Goal: Information Seeking & Learning: Find specific fact

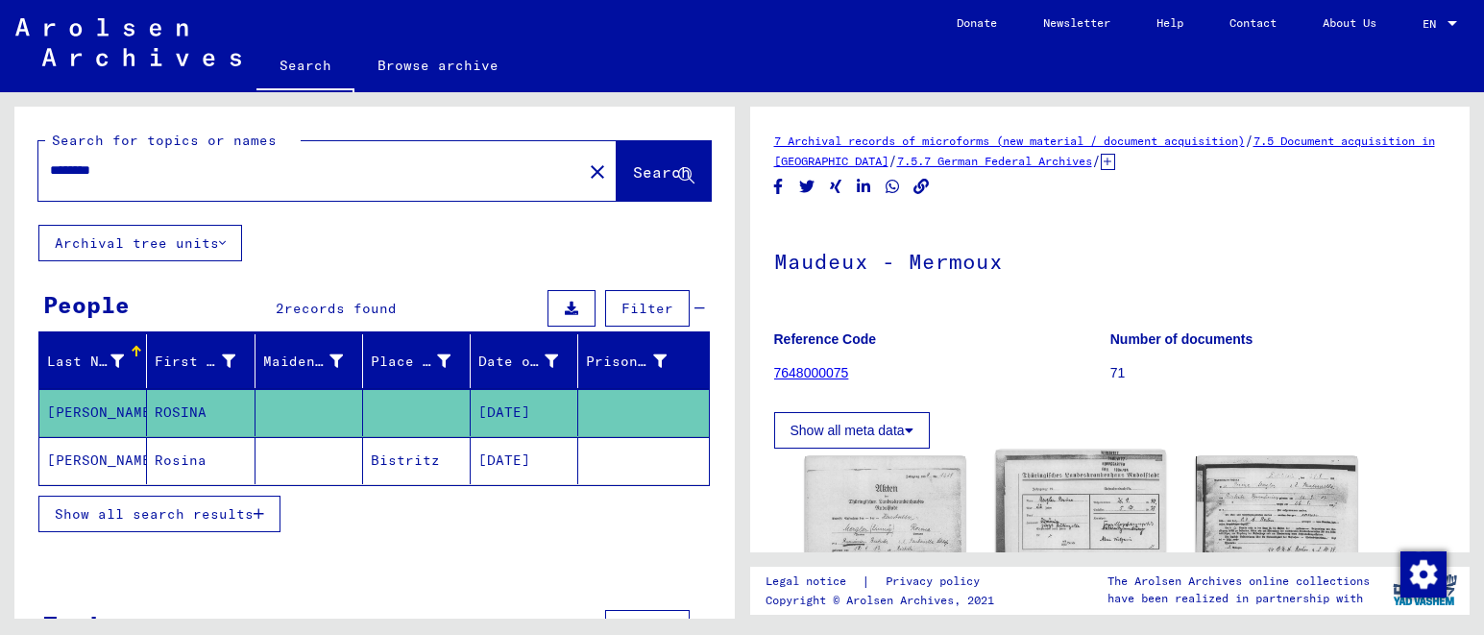
click at [1041, 485] on img at bounding box center [1080, 570] width 169 height 240
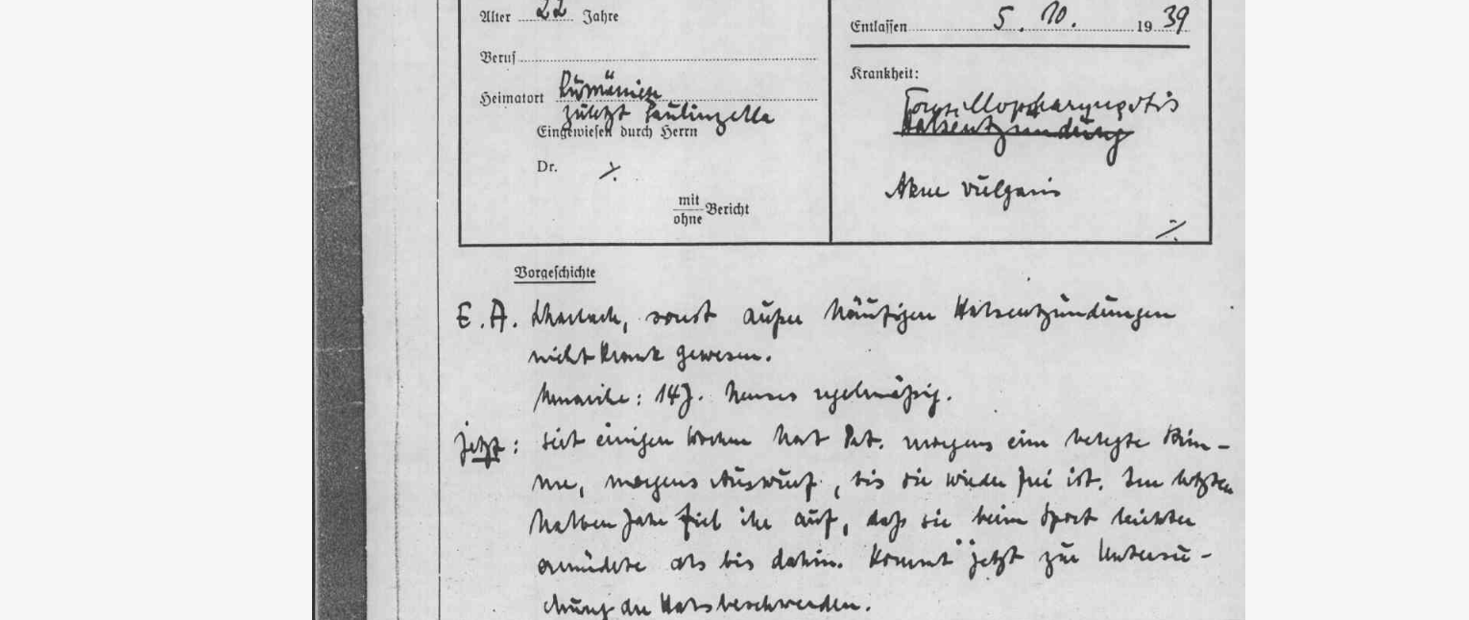
drag, startPoint x: 240, startPoint y: 53, endPoint x: 228, endPoint y: 166, distance: 114.0
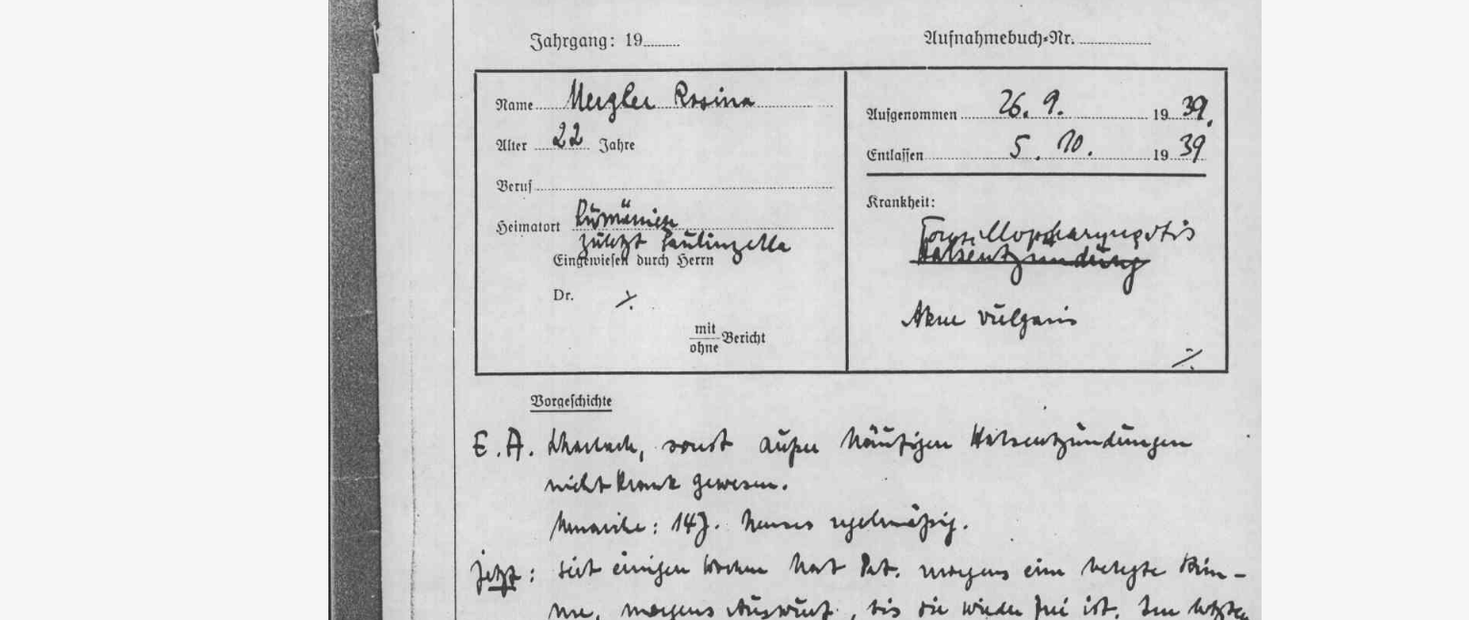
click at [303, 40] on img at bounding box center [734, 261] width 1045 height 443
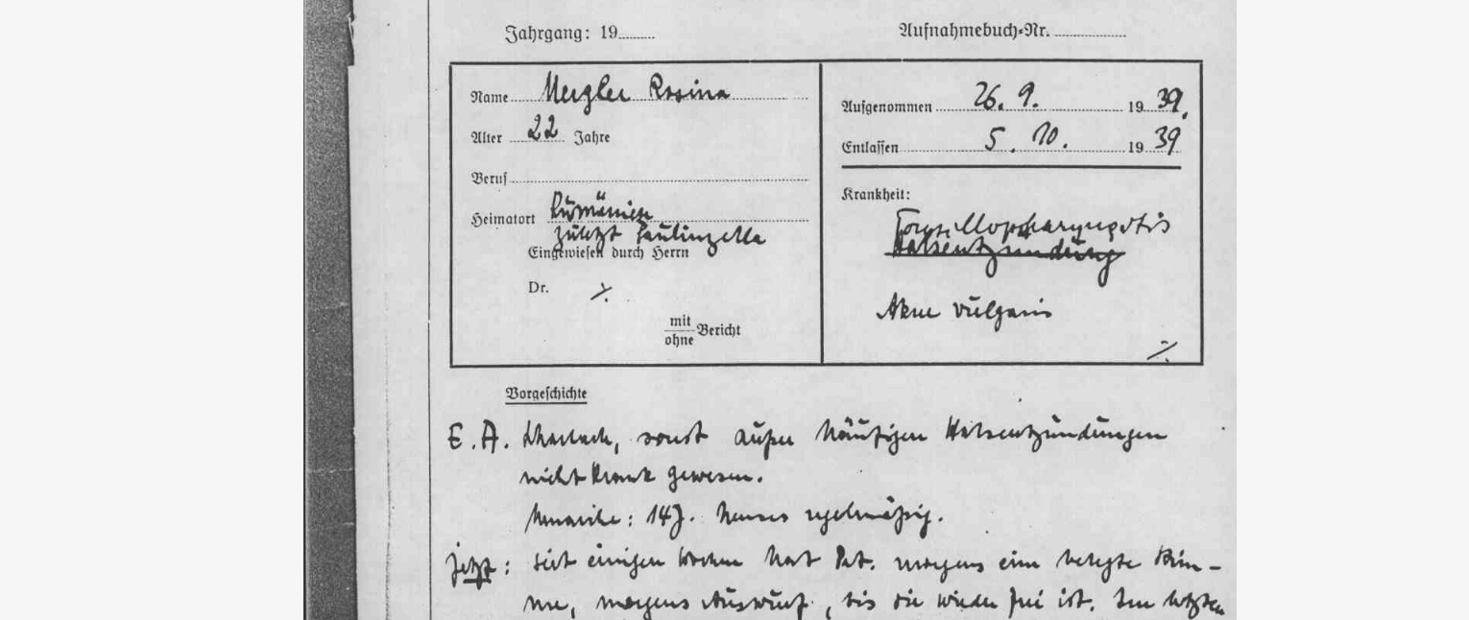
click at [310, 41] on img at bounding box center [734, 261] width 1045 height 443
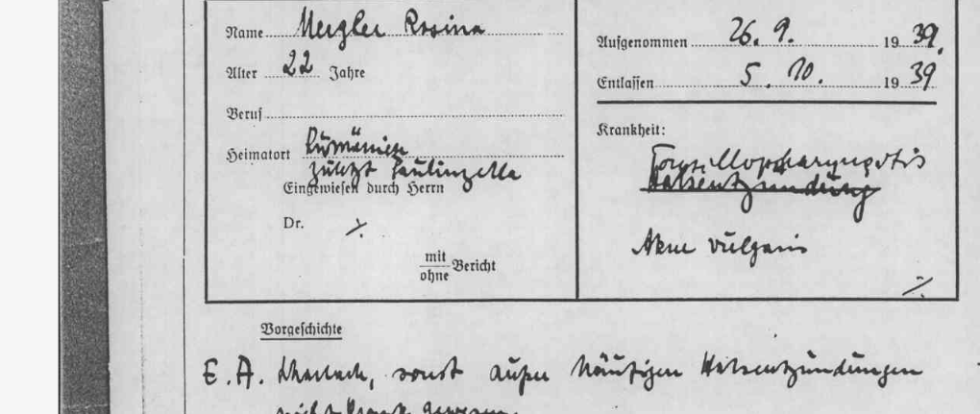
click at [163, 38] on img at bounding box center [489, 259] width 653 height 443
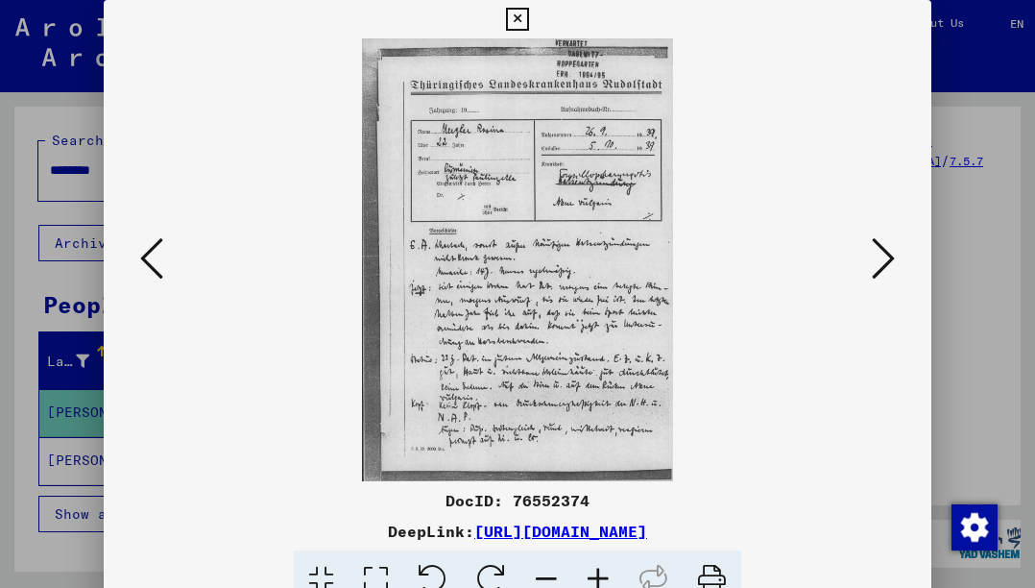
click at [150, 258] on icon at bounding box center [151, 258] width 23 height 46
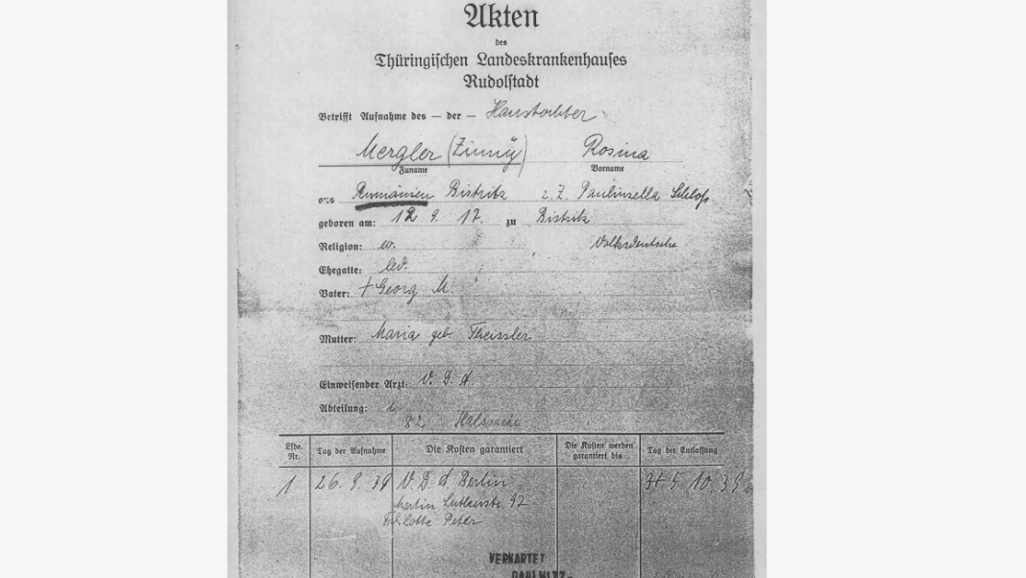
drag, startPoint x: 339, startPoint y: 27, endPoint x: 310, endPoint y: 116, distance: 93.9
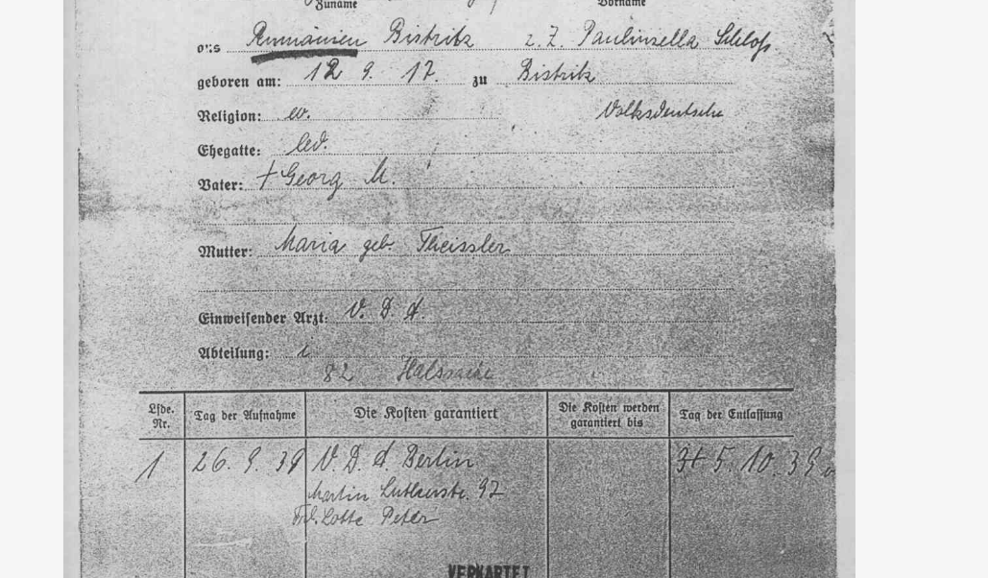
click at [346, 89] on img at bounding box center [494, 259] width 660 height 443
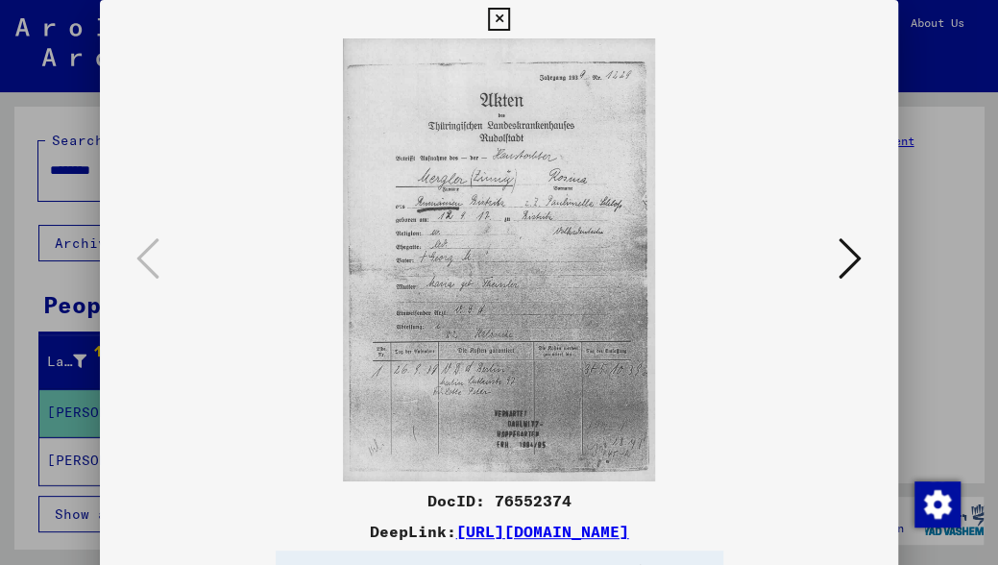
click at [845, 260] on icon at bounding box center [849, 258] width 23 height 46
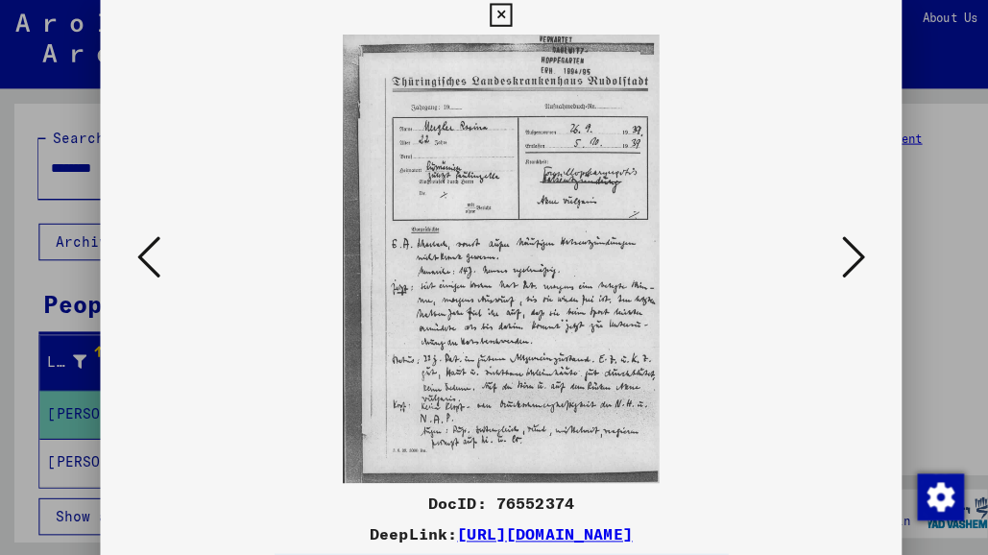
click at [845, 255] on icon at bounding box center [841, 258] width 23 height 46
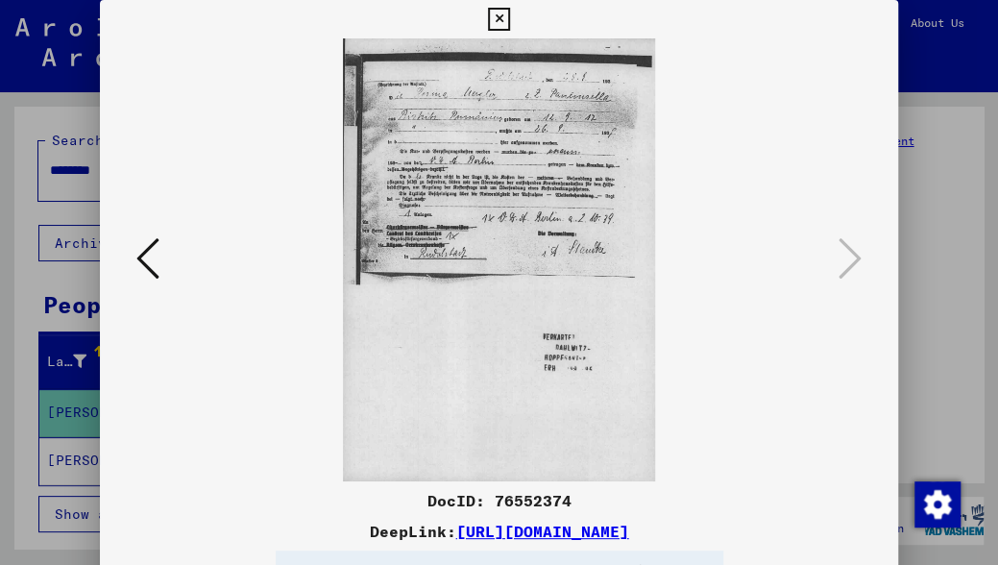
click at [153, 253] on icon at bounding box center [147, 258] width 23 height 46
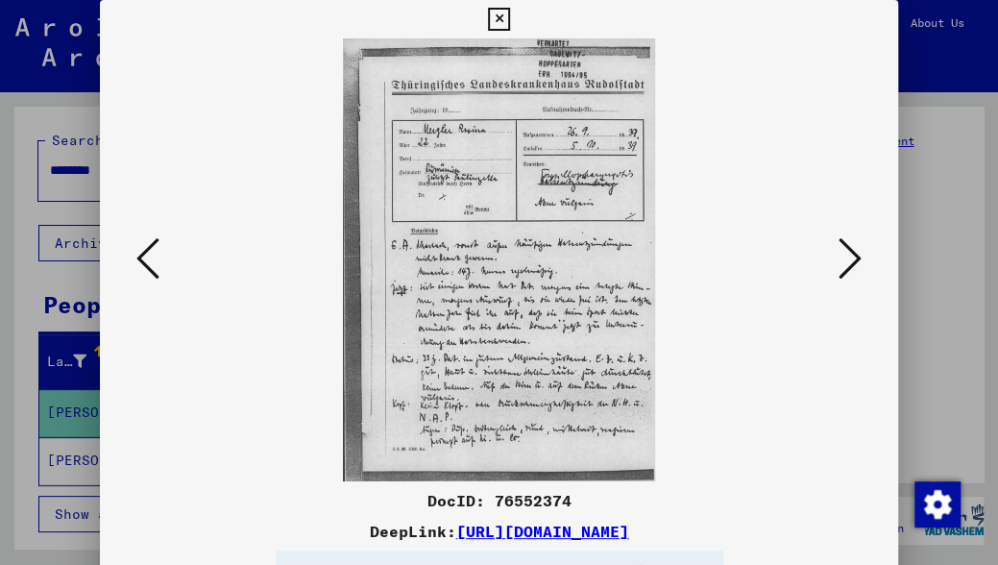
click at [846, 258] on icon at bounding box center [849, 258] width 23 height 46
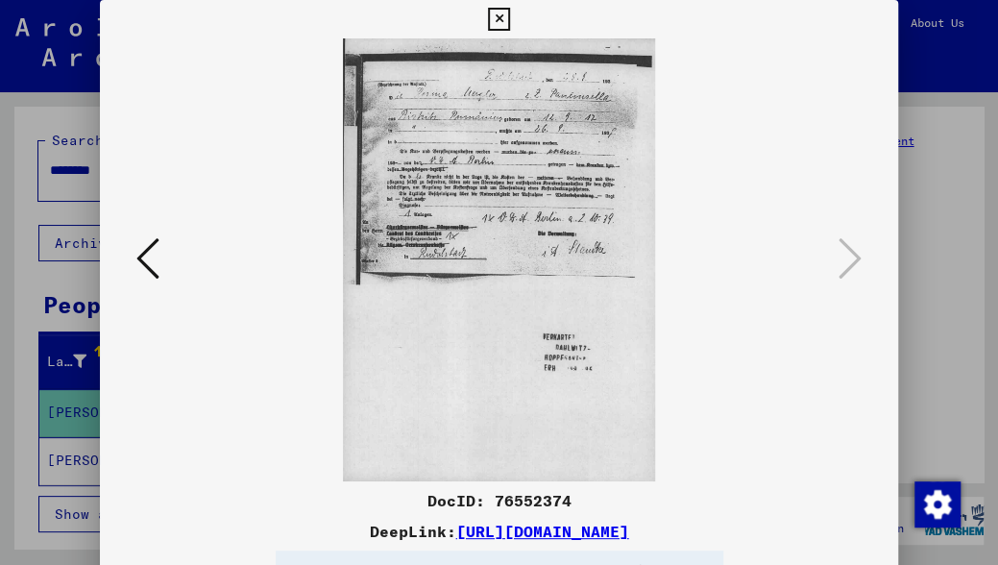
click at [138, 259] on icon at bounding box center [147, 258] width 23 height 46
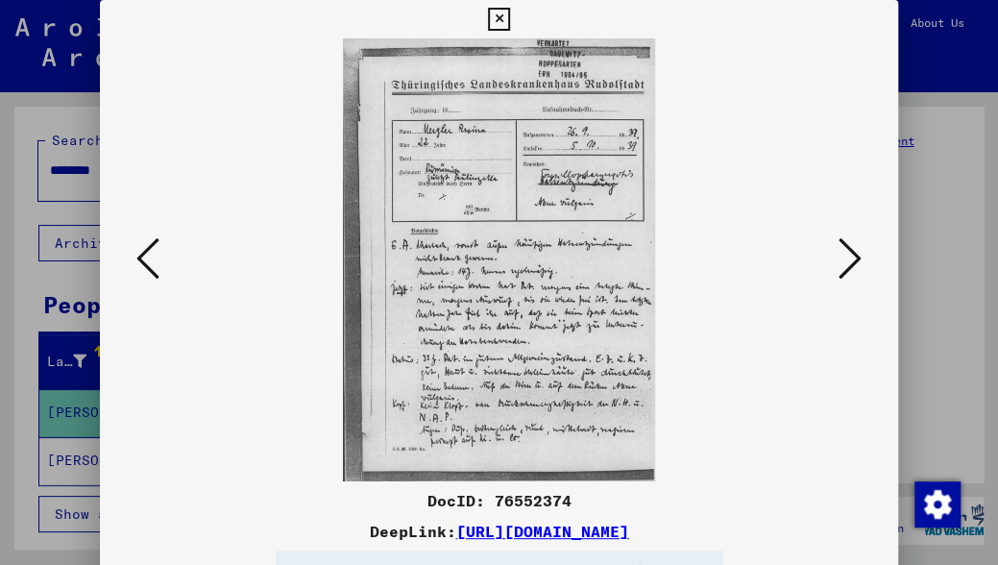
click at [138, 259] on icon at bounding box center [147, 258] width 23 height 46
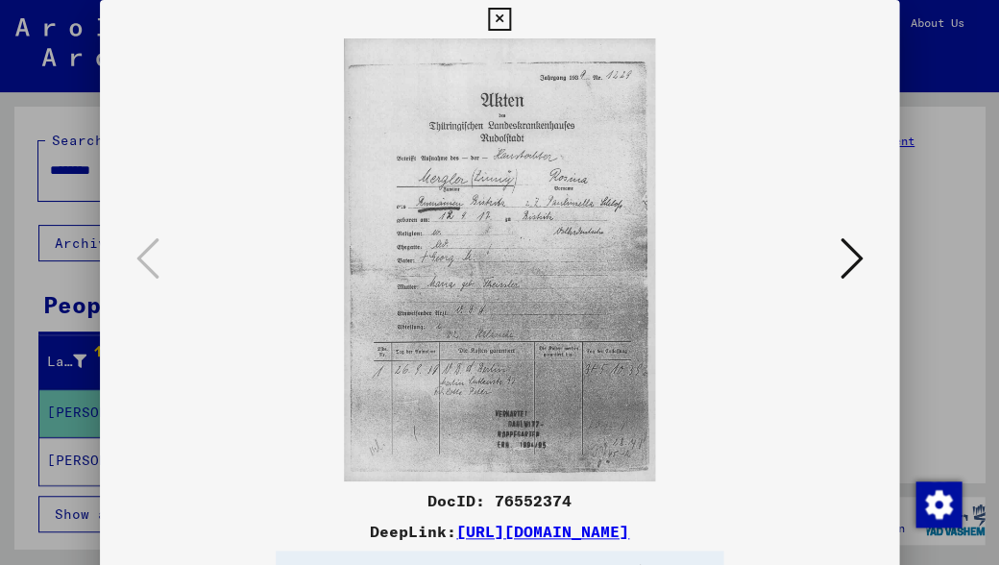
click at [842, 257] on icon at bounding box center [850, 258] width 23 height 46
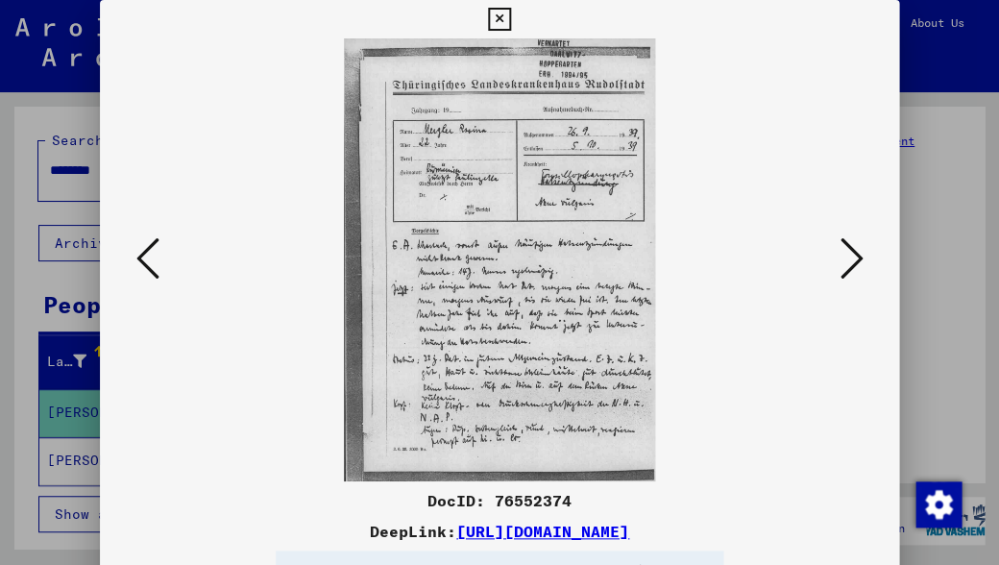
click at [855, 259] on icon at bounding box center [850, 258] width 23 height 46
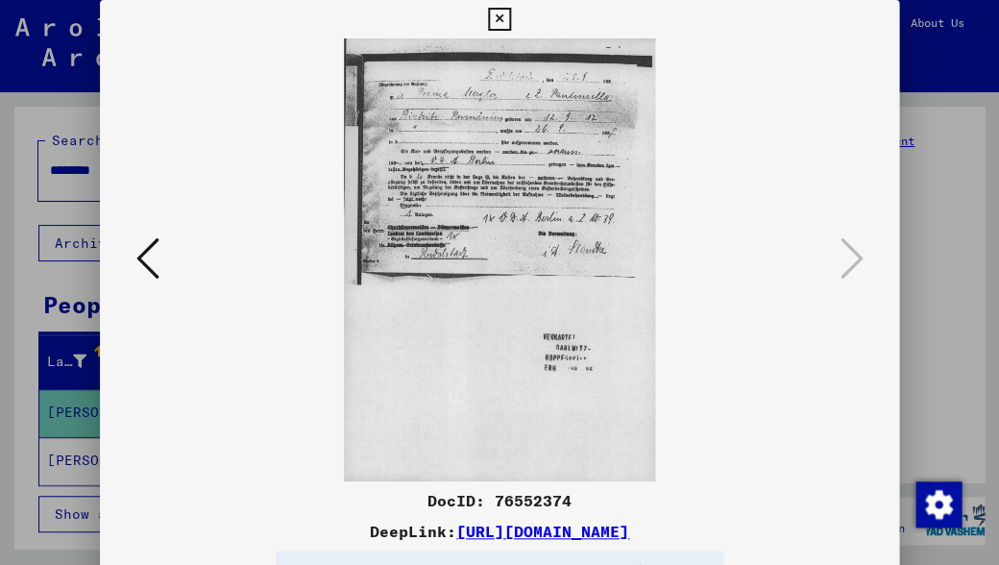
click at [150, 249] on icon at bounding box center [147, 258] width 23 height 46
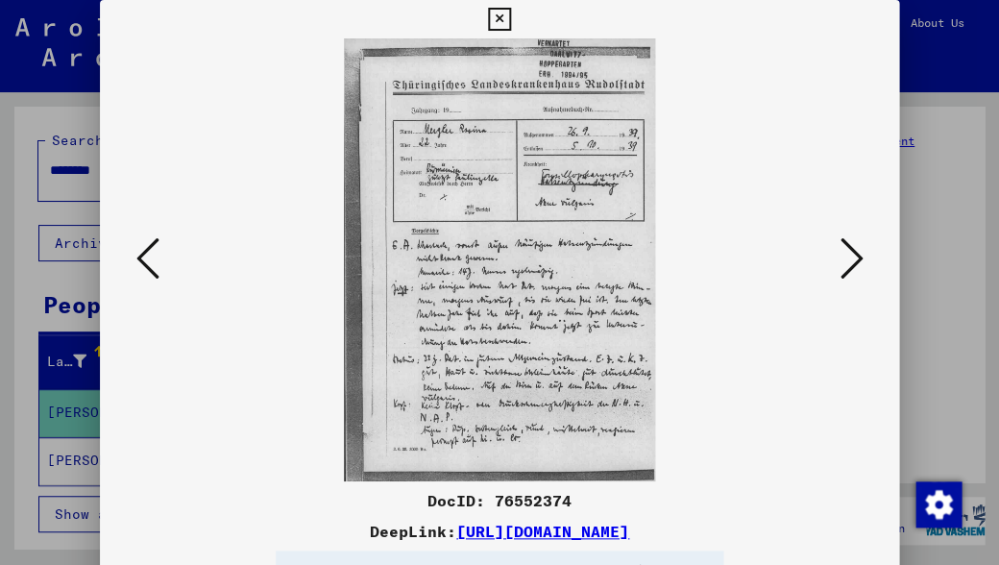
click at [150, 249] on icon at bounding box center [147, 258] width 23 height 46
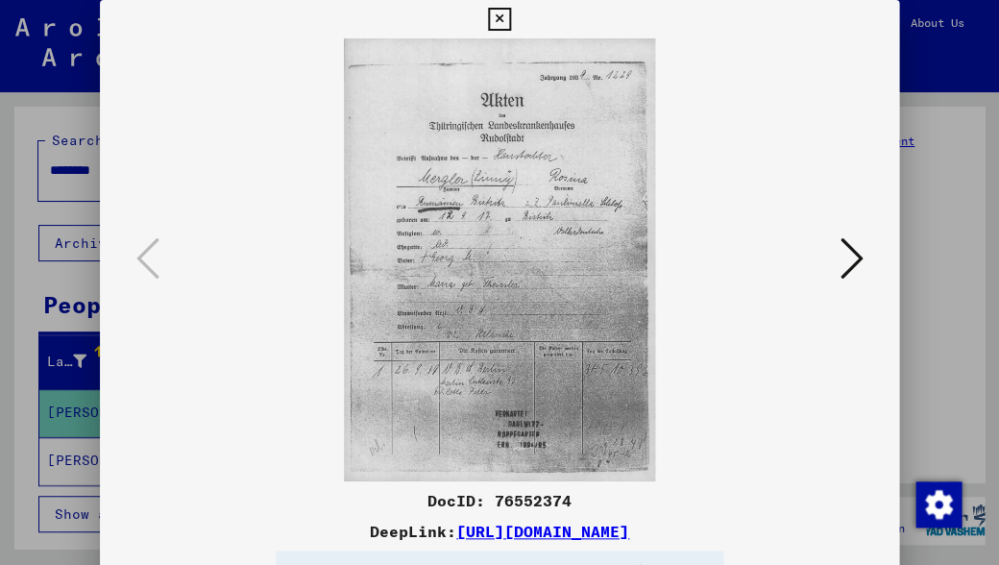
click at [79, 102] on div at bounding box center [499, 282] width 999 height 565
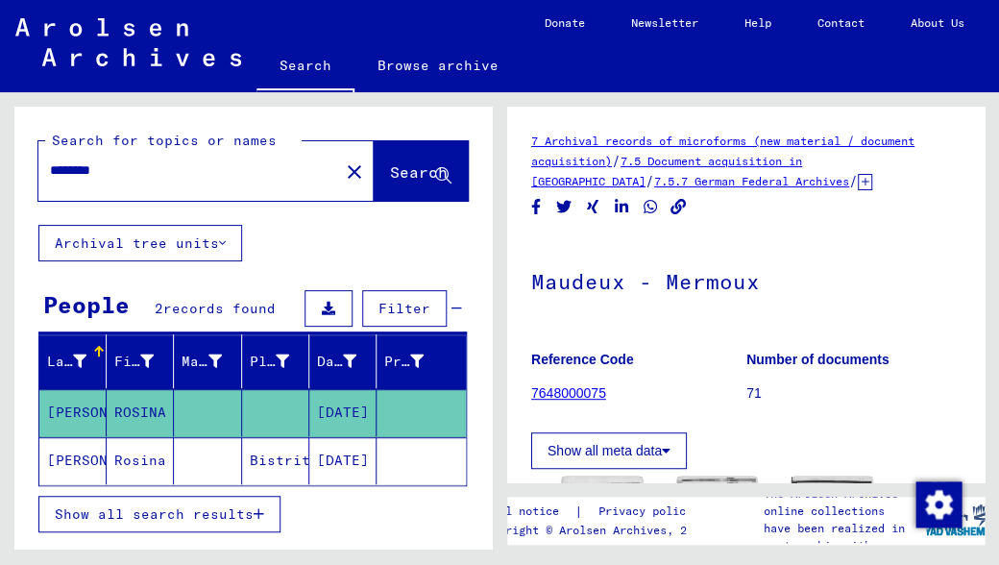
click at [77, 467] on icon at bounding box center [80, 487] width 48 height 77
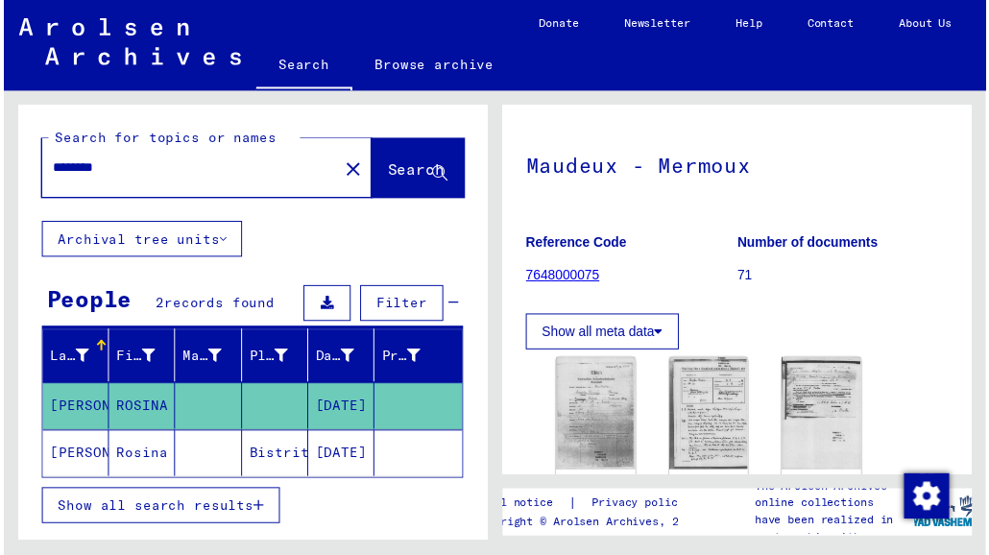
scroll to position [111, 0]
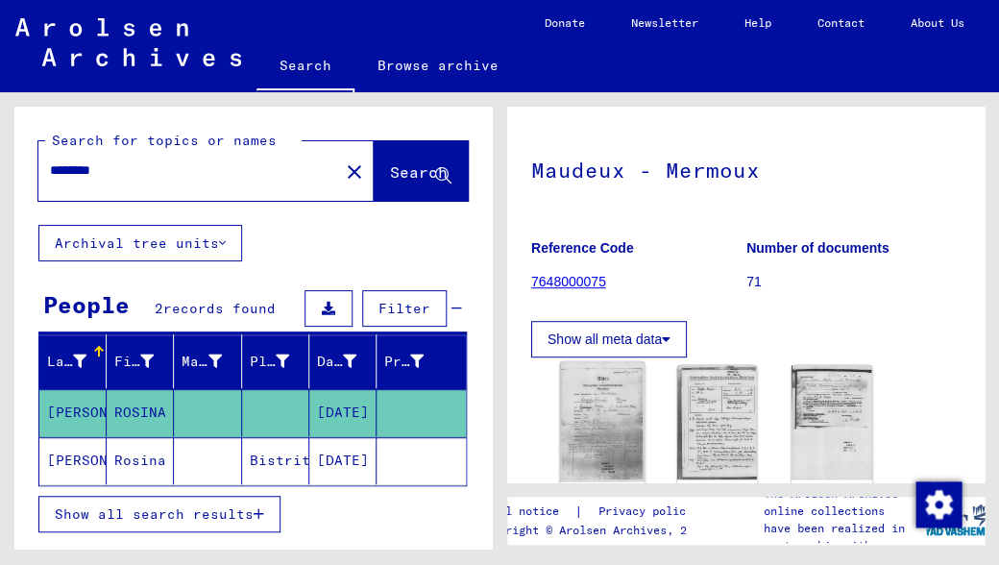
click at [592, 407] on img at bounding box center [602, 421] width 85 height 120
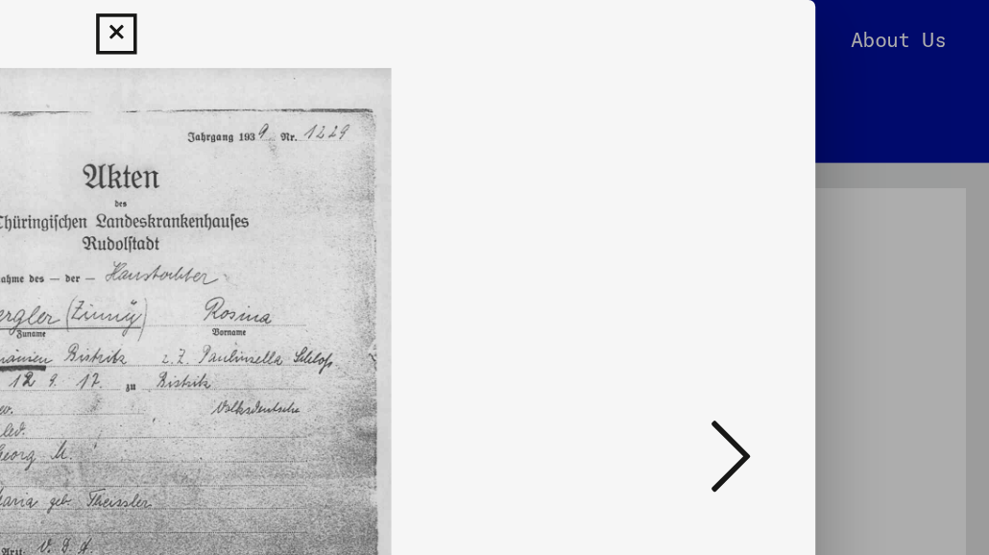
scroll to position [0, 0]
click at [831, 257] on icon at bounding box center [842, 258] width 23 height 46
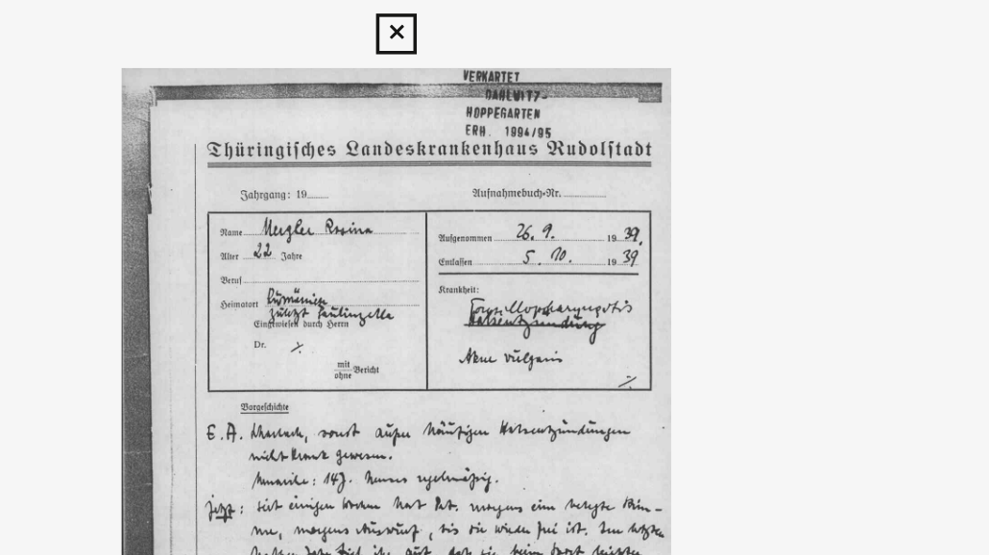
click at [304, 83] on img at bounding box center [494, 259] width 661 height 443
drag, startPoint x: 304, startPoint y: 83, endPoint x: 189, endPoint y: 99, distance: 115.5
click at [189, 99] on img at bounding box center [494, 259] width 661 height 443
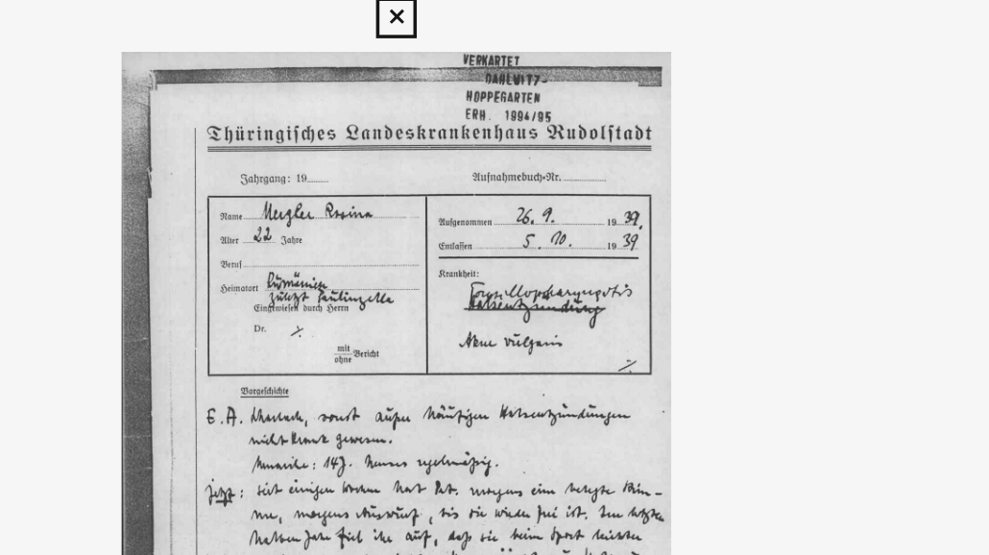
click at [164, 74] on img at bounding box center [494, 259] width 661 height 443
click at [164, 75] on img at bounding box center [494, 259] width 661 height 443
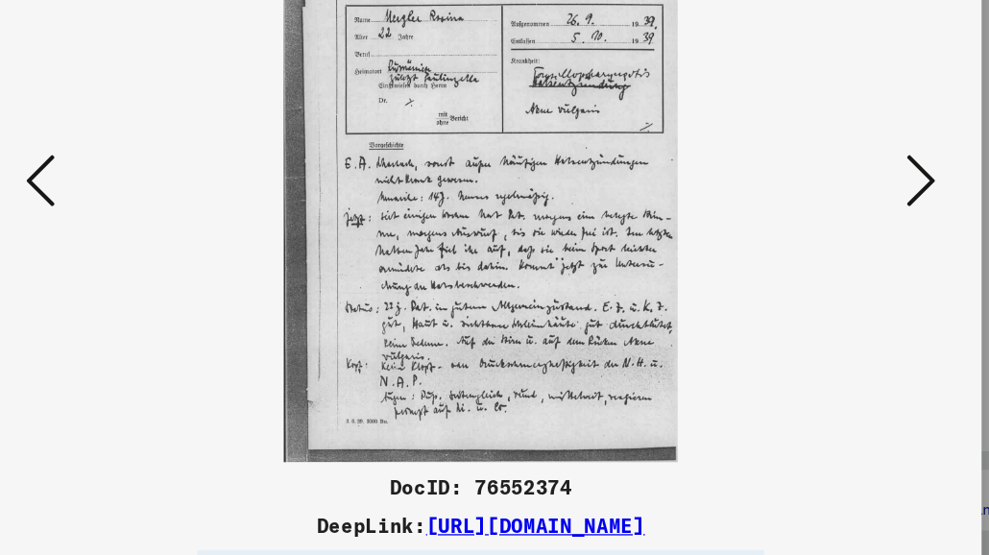
click at [135, 235] on icon at bounding box center [146, 258] width 23 height 46
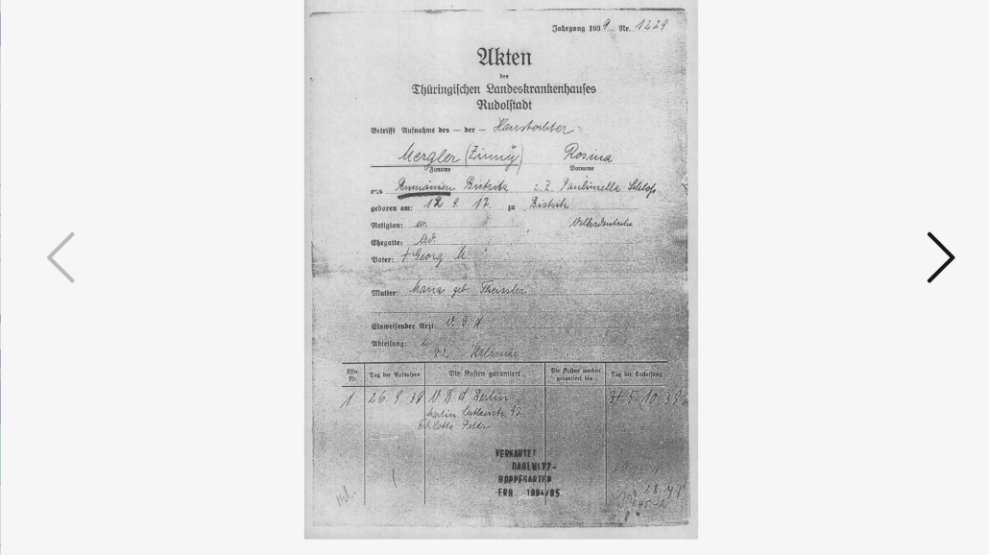
click at [831, 235] on icon at bounding box center [842, 258] width 23 height 46
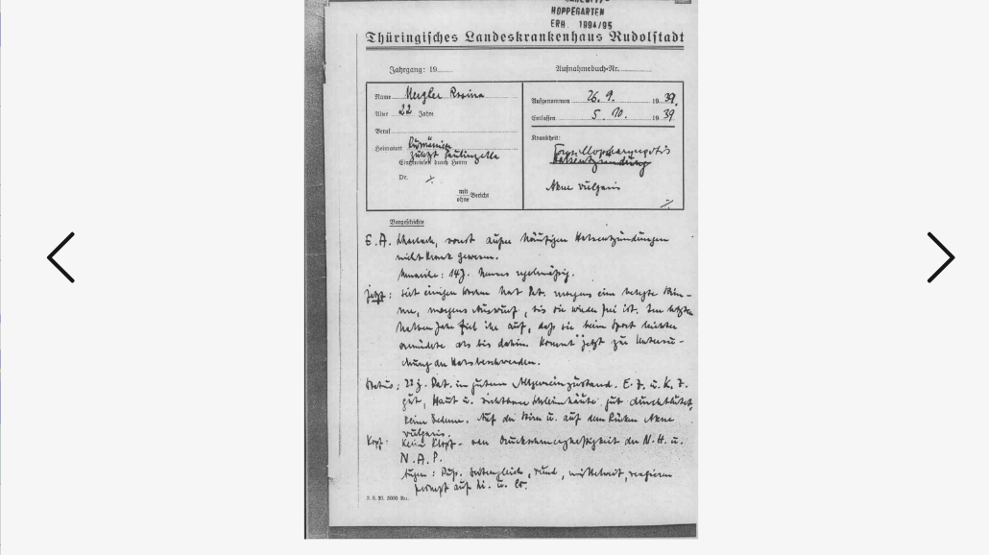
click at [831, 235] on icon at bounding box center [842, 258] width 23 height 46
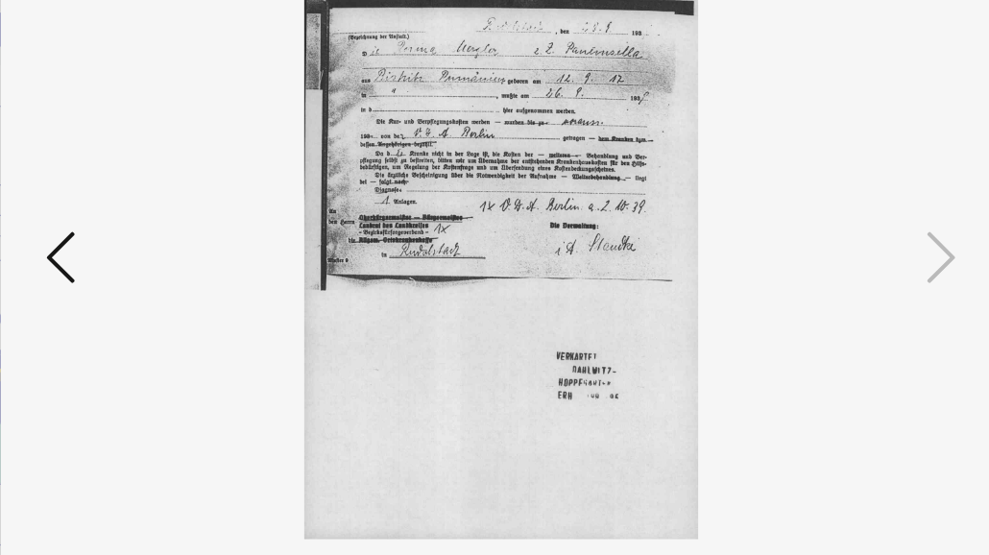
drag, startPoint x: 6, startPoint y: 423, endPoint x: 255, endPoint y: 115, distance: 395.4
click at [135, 235] on icon at bounding box center [146, 258] width 23 height 46
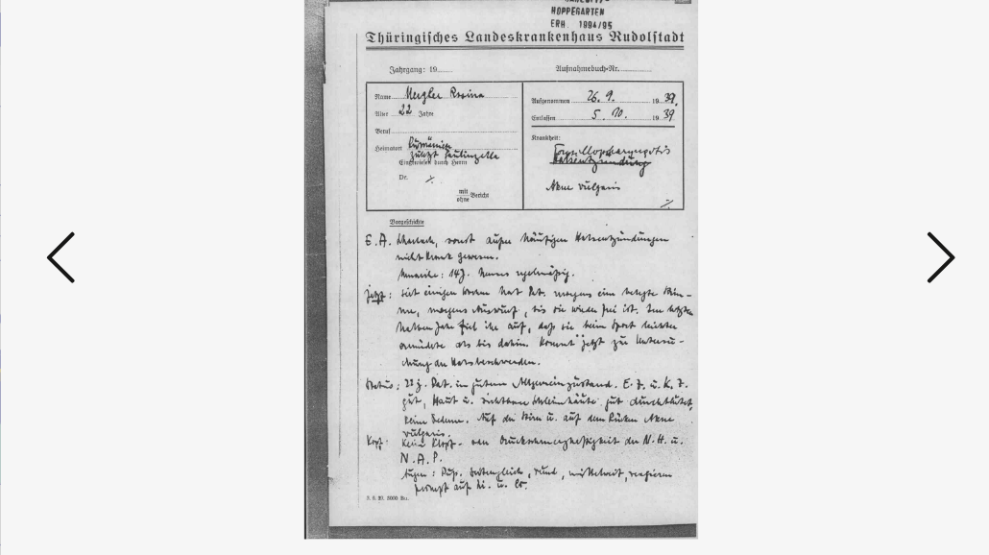
click at [135, 235] on icon at bounding box center [146, 258] width 23 height 46
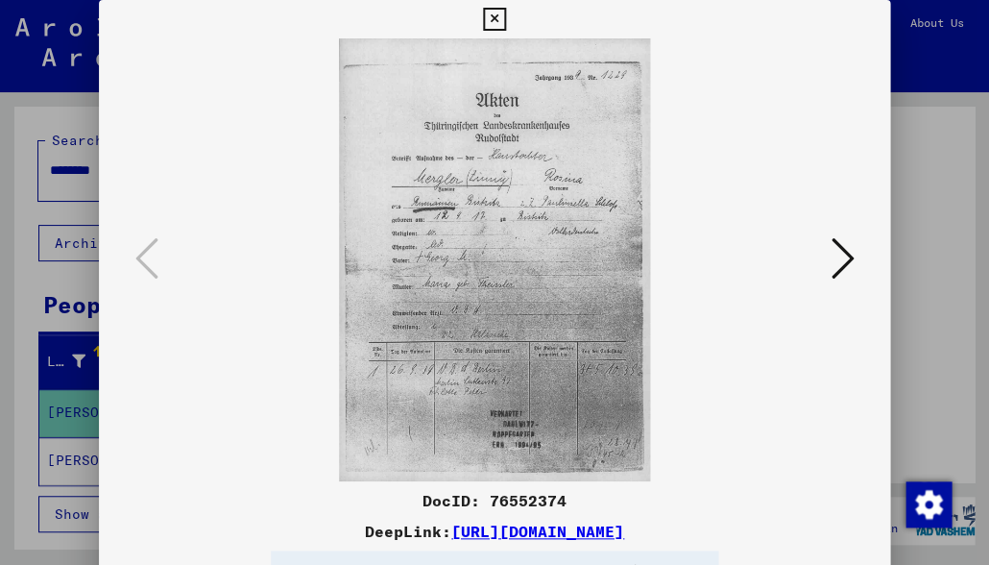
click at [21, 67] on div at bounding box center [494, 282] width 989 height 565
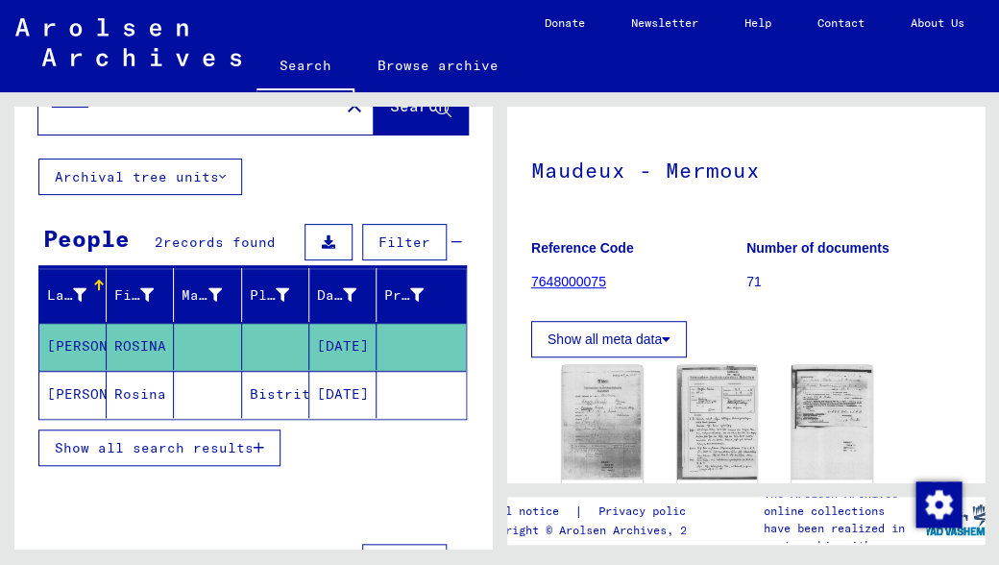
scroll to position [67, 0]
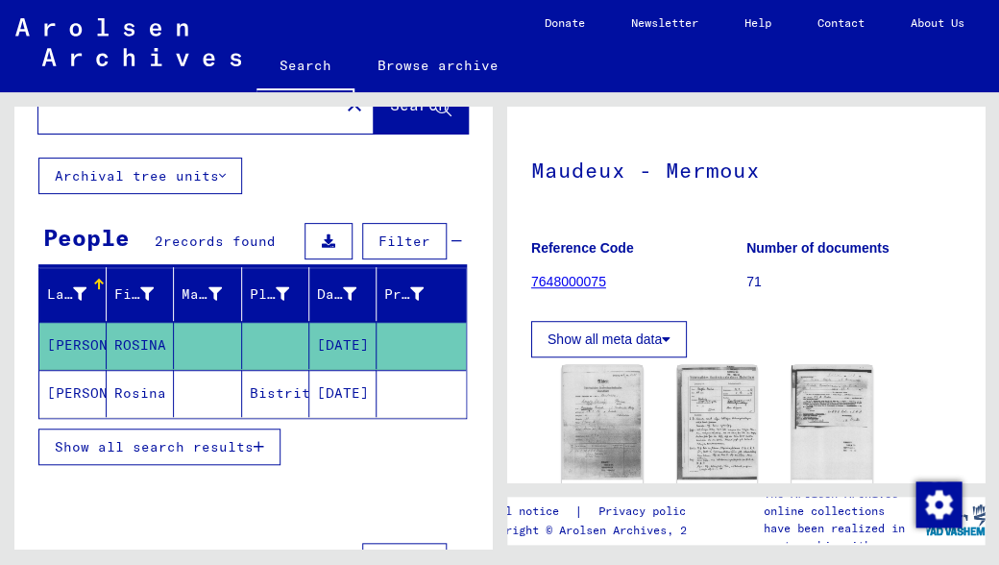
click at [81, 384] on mat-cell "[PERSON_NAME]" at bounding box center [72, 393] width 67 height 47
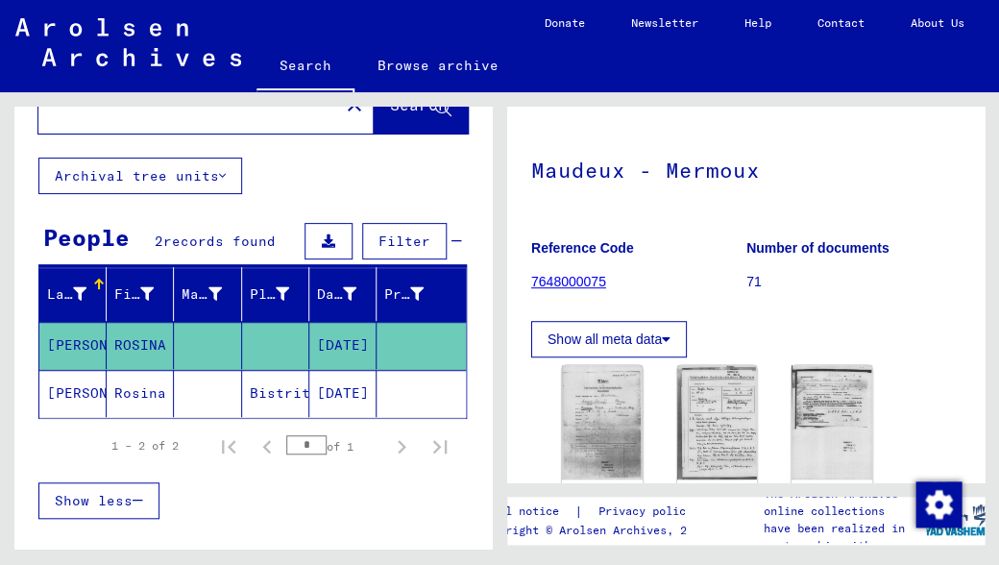
click at [81, 384] on mat-cell "[PERSON_NAME]" at bounding box center [72, 393] width 67 height 47
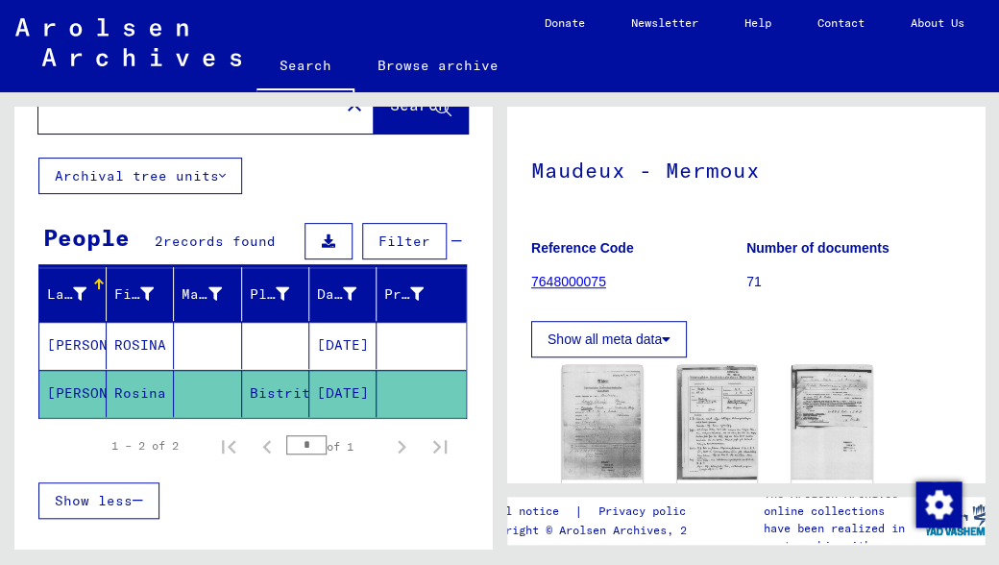
click at [74, 338] on mat-cell "[PERSON_NAME]" at bounding box center [72, 345] width 67 height 47
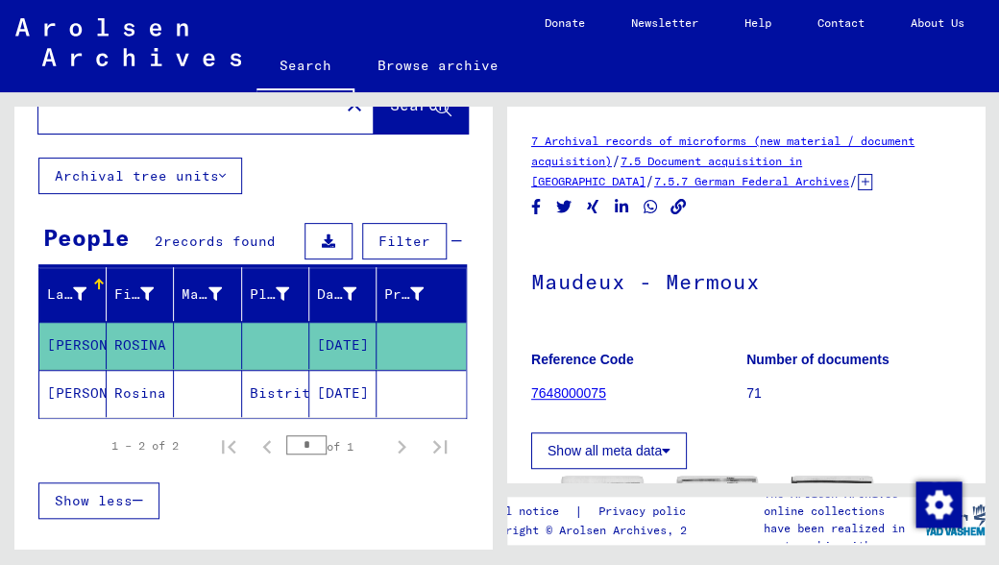
click at [70, 350] on mat-cell "[PERSON_NAME]" at bounding box center [72, 345] width 67 height 47
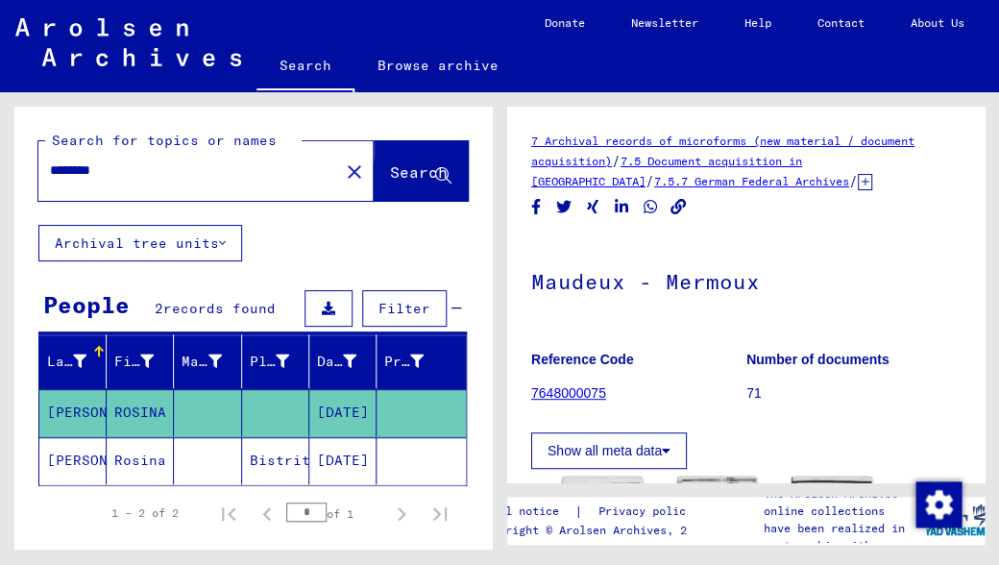
click at [392, 171] on span "Search" at bounding box center [419, 171] width 58 height 19
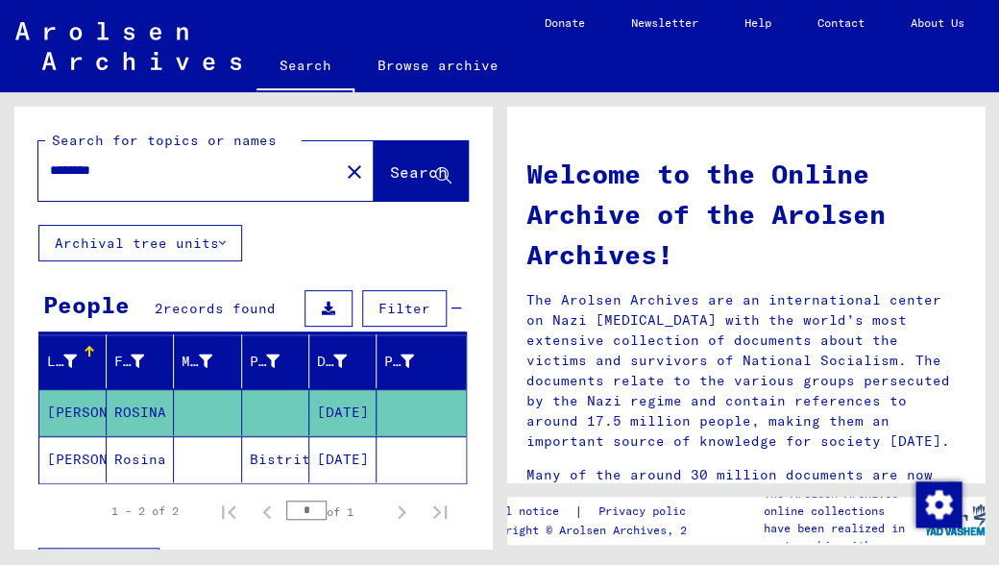
click at [84, 404] on mat-cell "[PERSON_NAME]" at bounding box center [72, 412] width 67 height 46
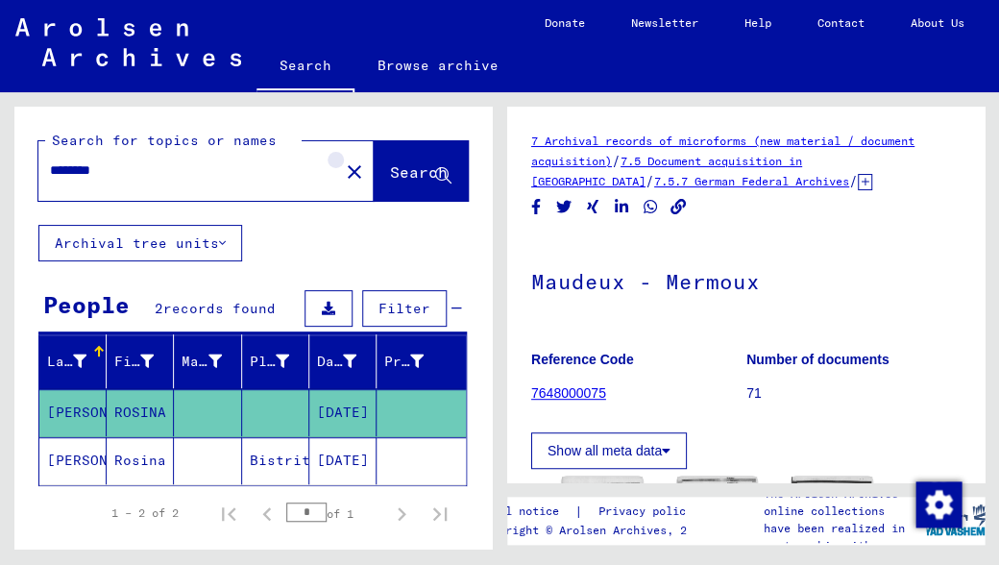
click at [343, 171] on mat-icon "close" at bounding box center [354, 171] width 23 height 23
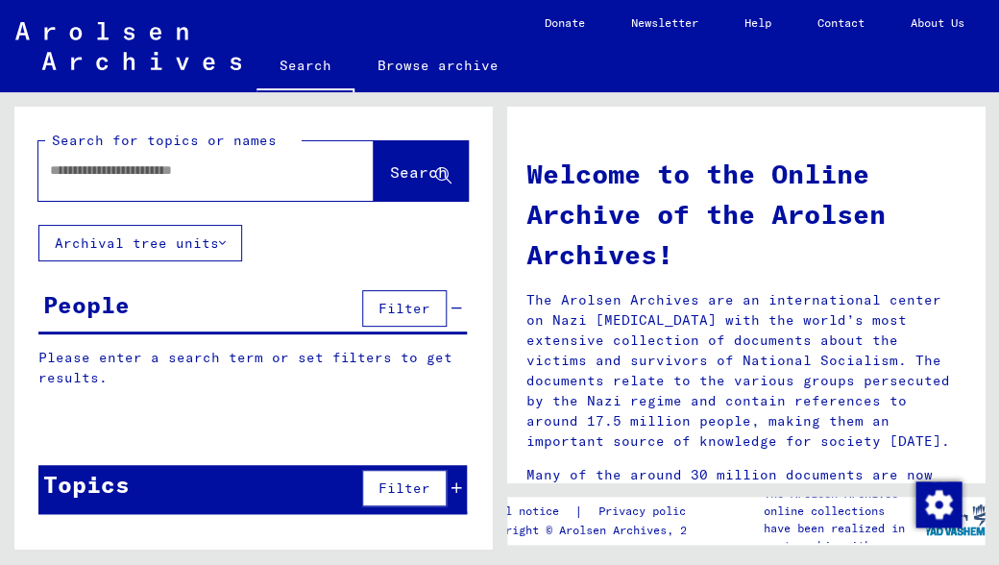
click at [145, 188] on div at bounding box center [177, 170] width 278 height 43
click at [136, 169] on input "text" at bounding box center [183, 170] width 266 height 20
type input "*******"
click at [390, 167] on span "Search" at bounding box center [419, 171] width 58 height 19
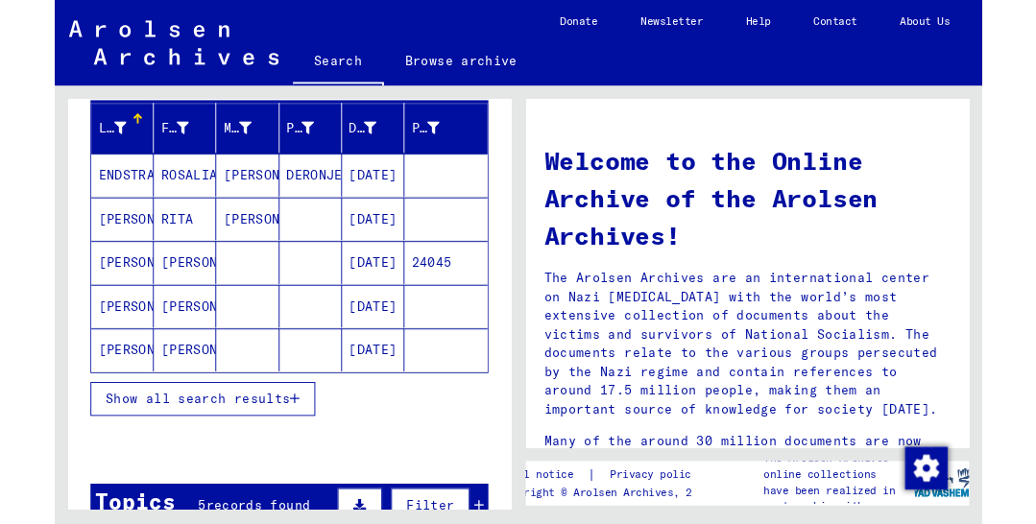
scroll to position [219, 0]
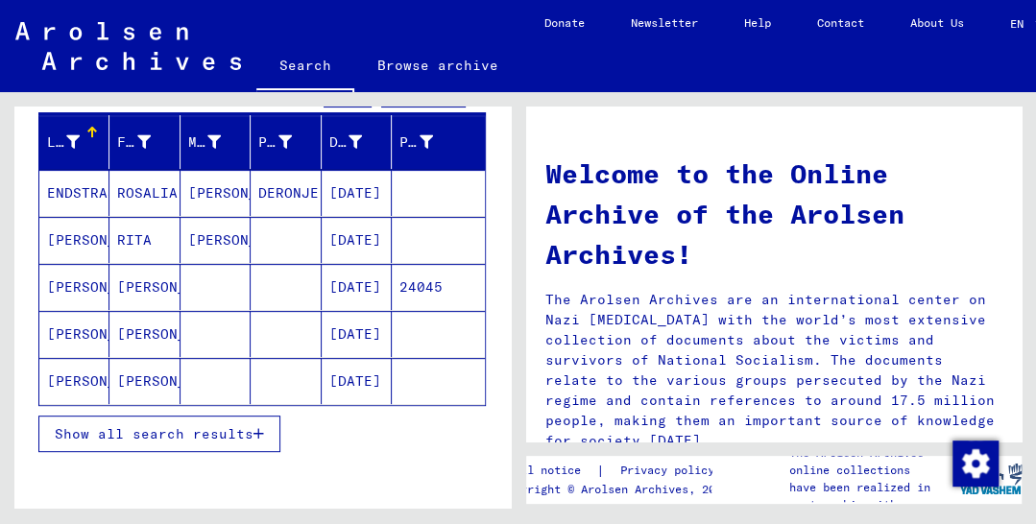
click at [167, 432] on span "Show all search results" at bounding box center [154, 433] width 199 height 17
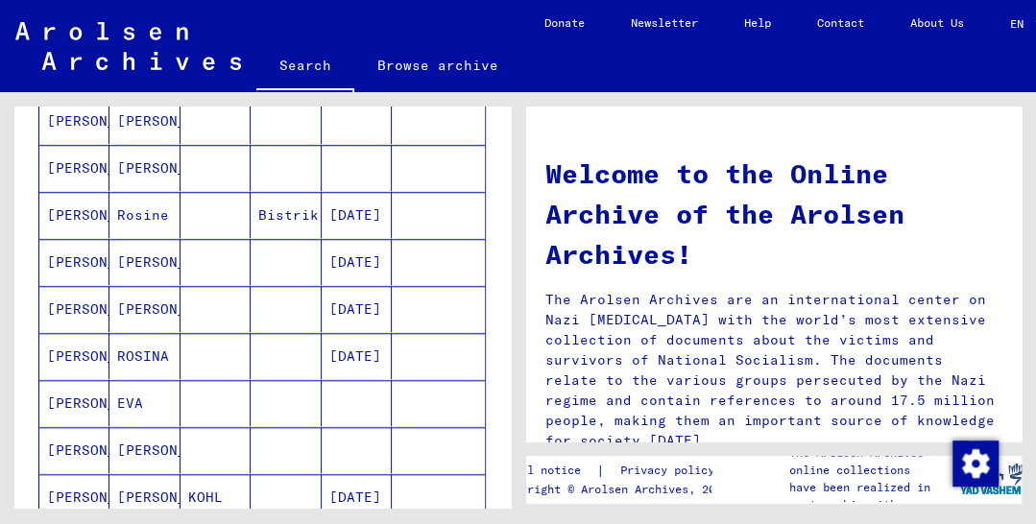
scroll to position [670, 0]
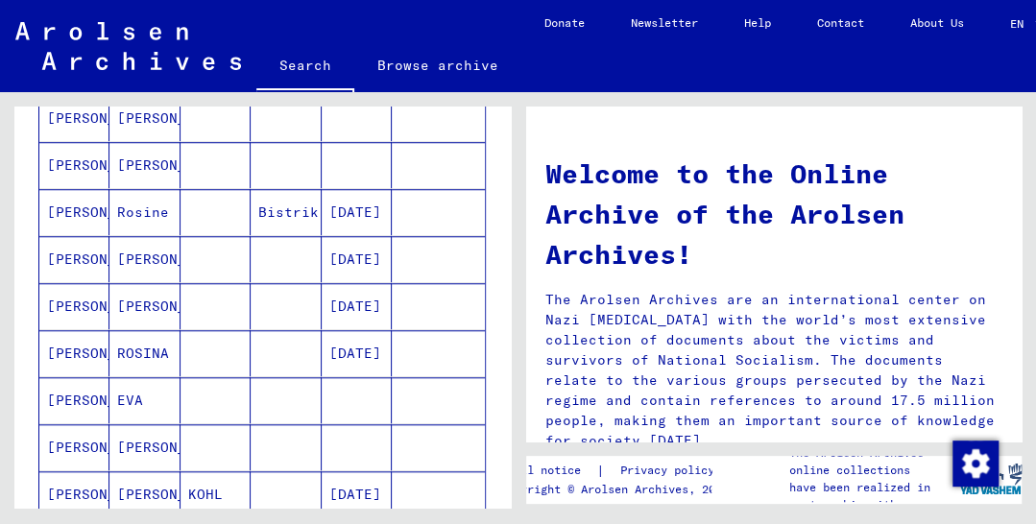
click at [83, 210] on mat-cell "[PERSON_NAME]" at bounding box center [74, 212] width 70 height 46
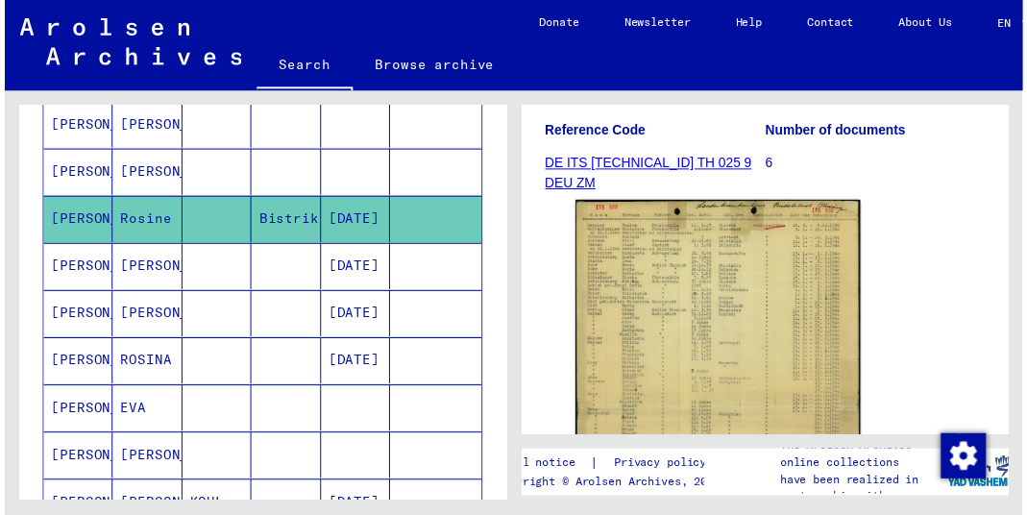
scroll to position [283, 0]
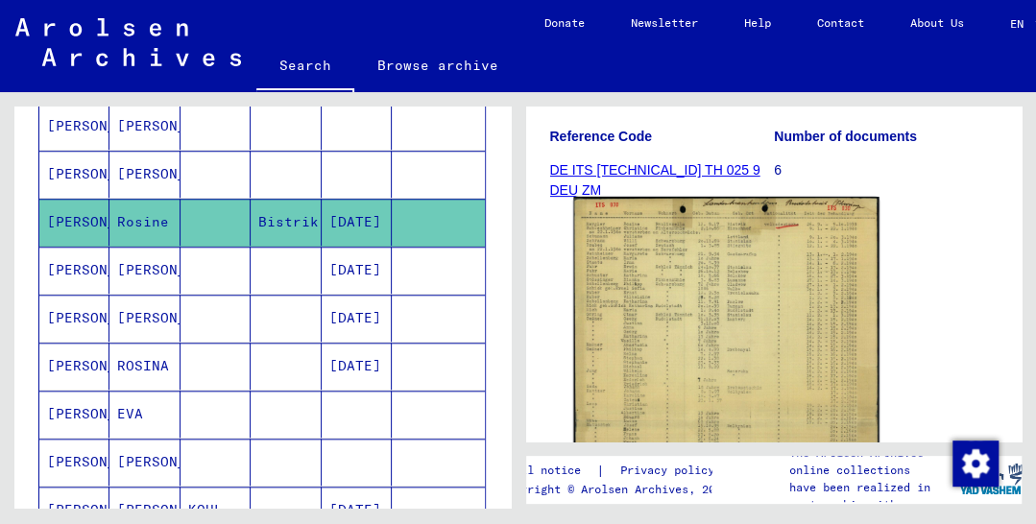
click at [670, 267] on img at bounding box center [725, 412] width 305 height 430
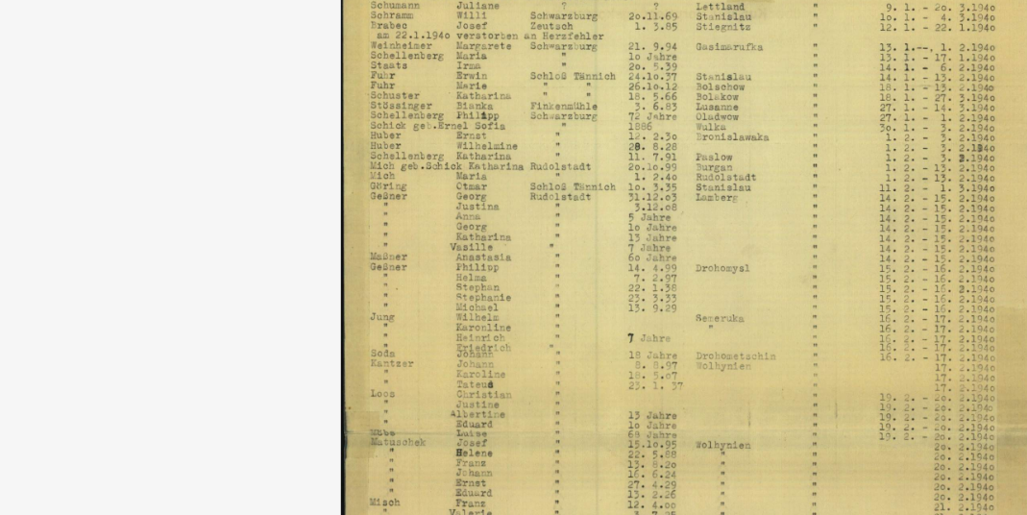
drag, startPoint x: 114, startPoint y: 137, endPoint x: 103, endPoint y: 137, distance: 11.5
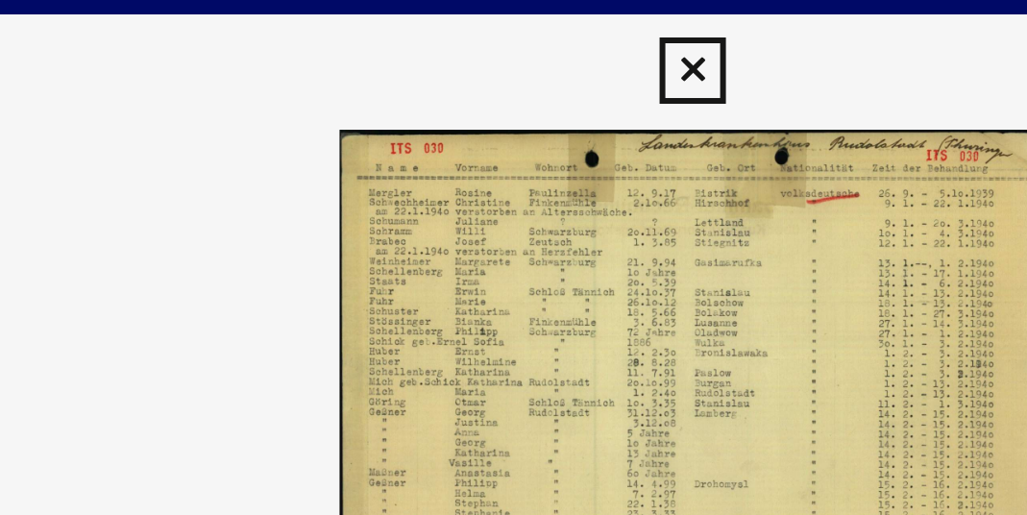
scroll to position [0, 0]
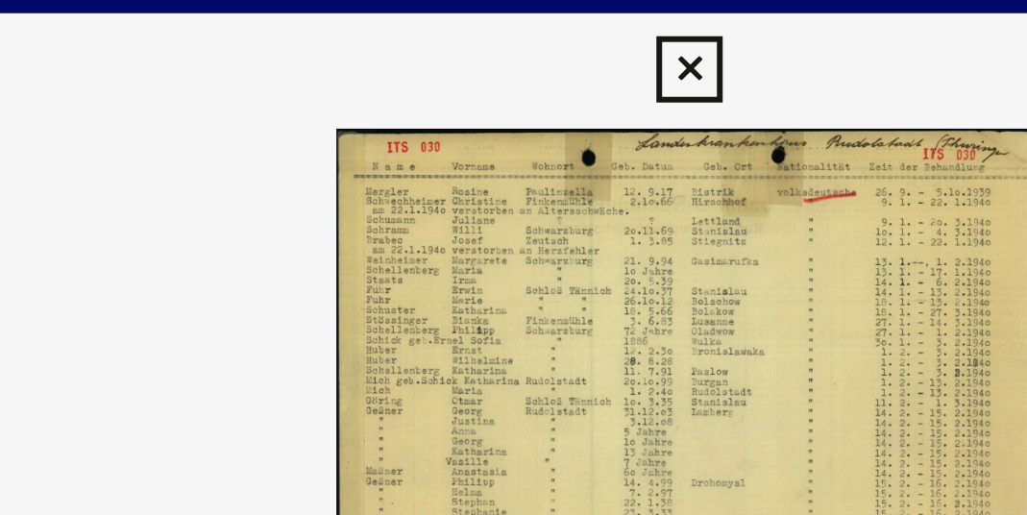
drag, startPoint x: 148, startPoint y: 69, endPoint x: 107, endPoint y: 60, distance: 42.4
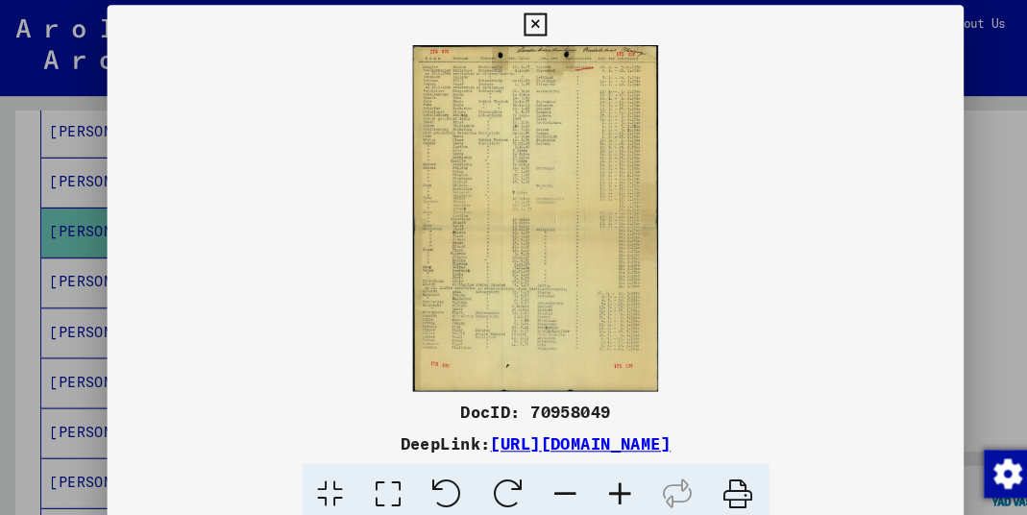
click at [524, 17] on icon at bounding box center [513, 23] width 22 height 23
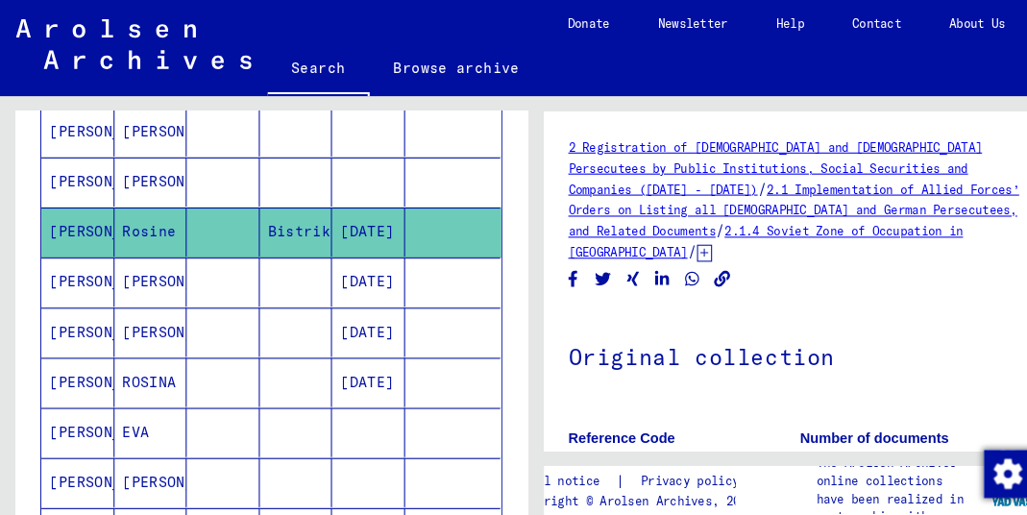
click at [144, 363] on mat-cell "ROSINA" at bounding box center [144, 366] width 70 height 47
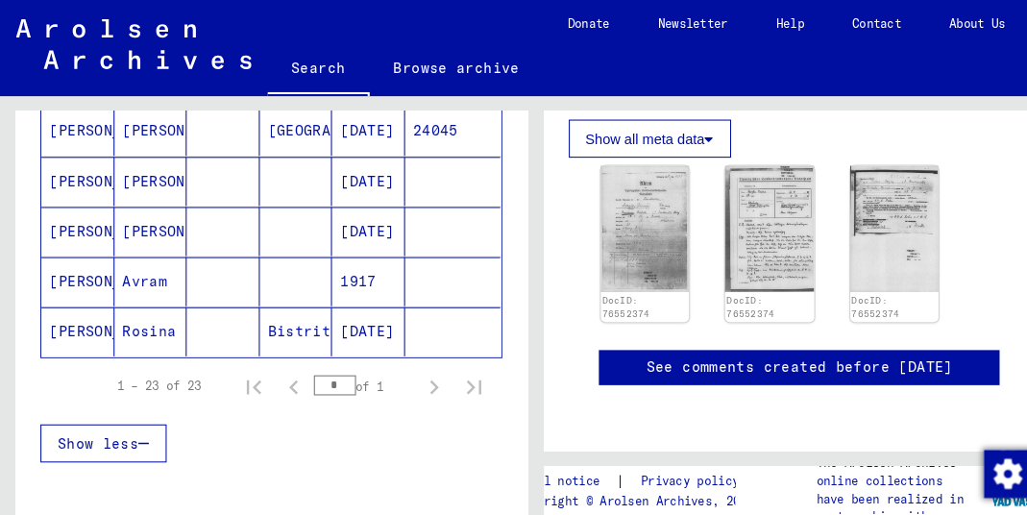
scroll to position [1156, 0]
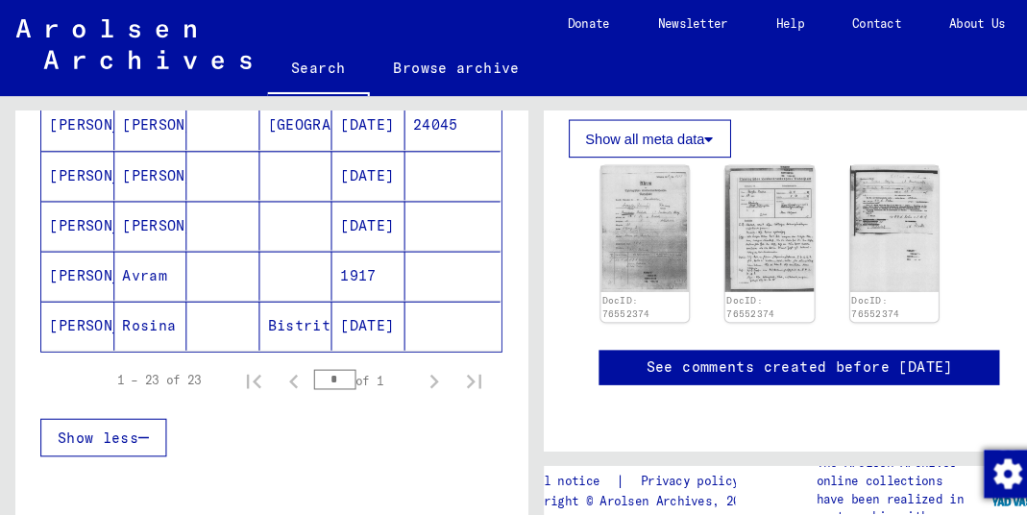
click at [151, 312] on mat-cell "Rosina" at bounding box center [144, 312] width 70 height 47
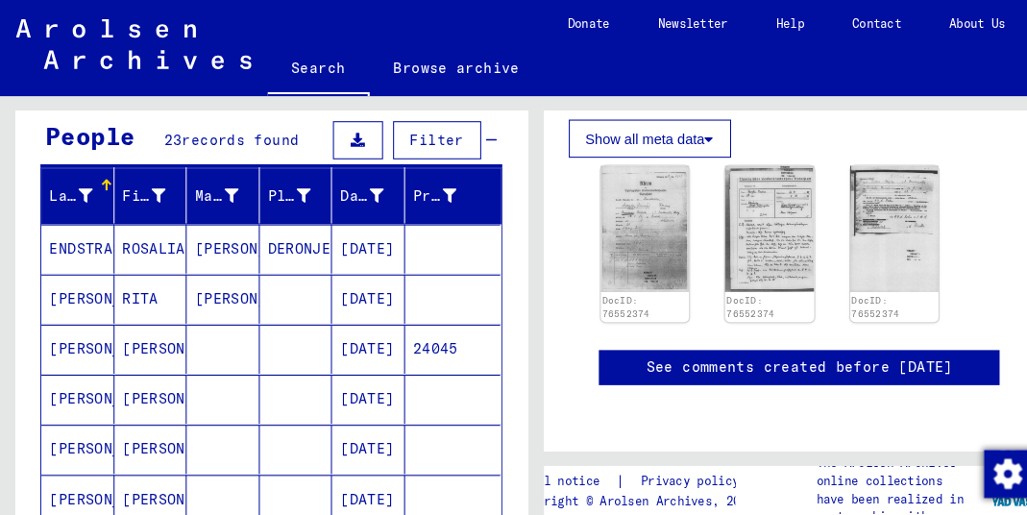
scroll to position [177, 0]
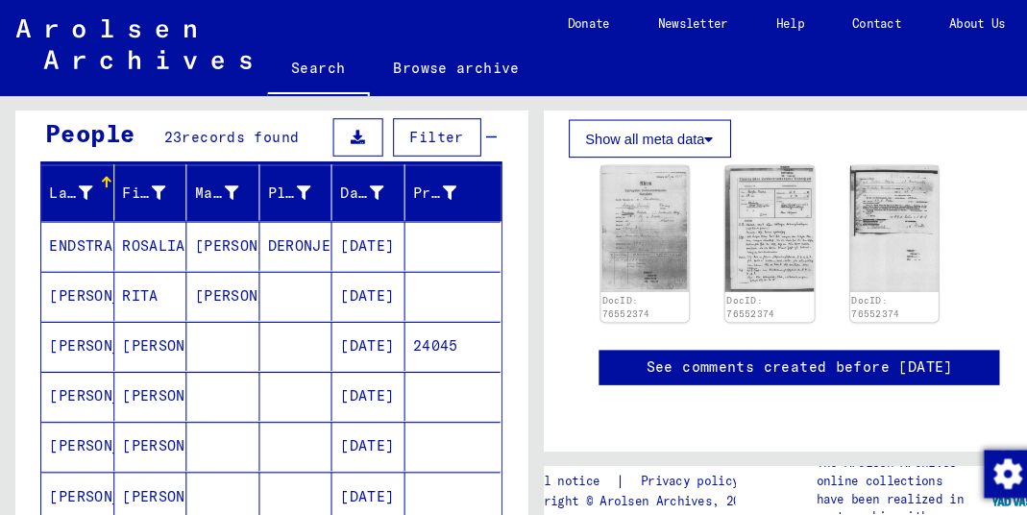
click at [66, 372] on mat-cell "[PERSON_NAME]" at bounding box center [74, 379] width 70 height 47
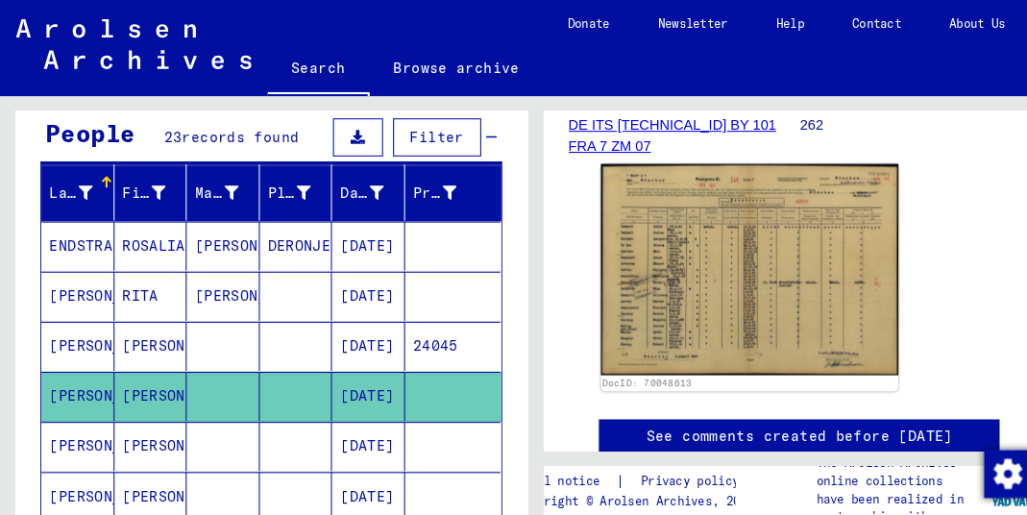
scroll to position [369, 0]
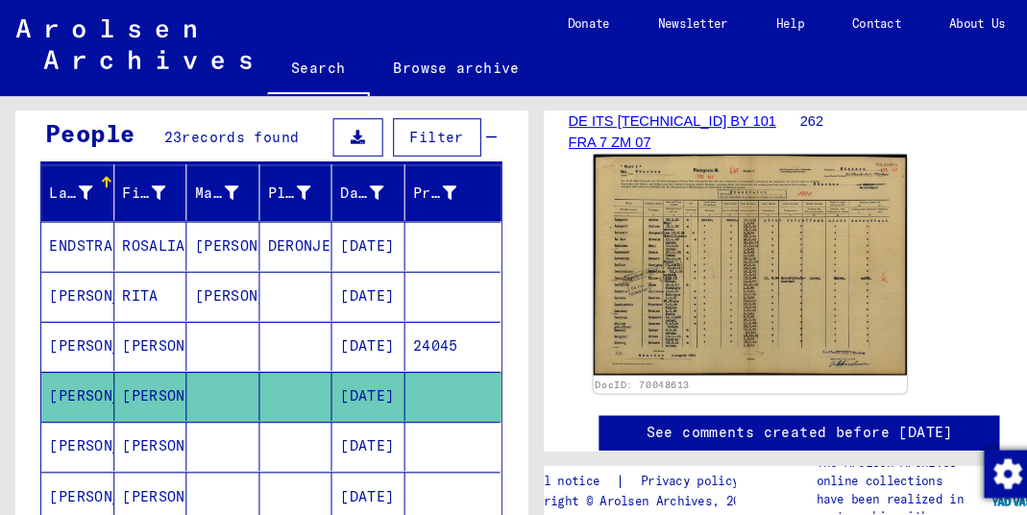
click at [654, 236] on img at bounding box center [719, 255] width 300 height 212
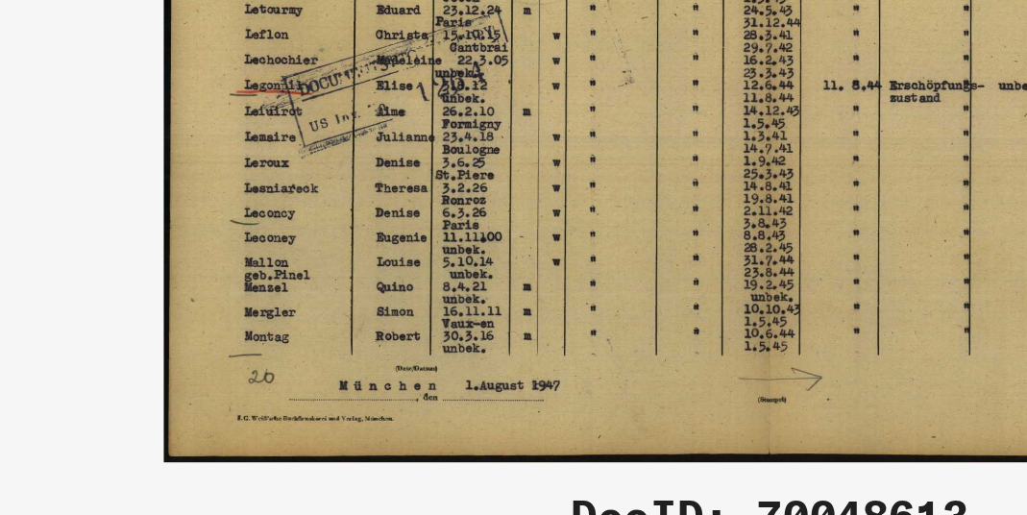
drag, startPoint x: 262, startPoint y: 53, endPoint x: 251, endPoint y: 82, distance: 31.0
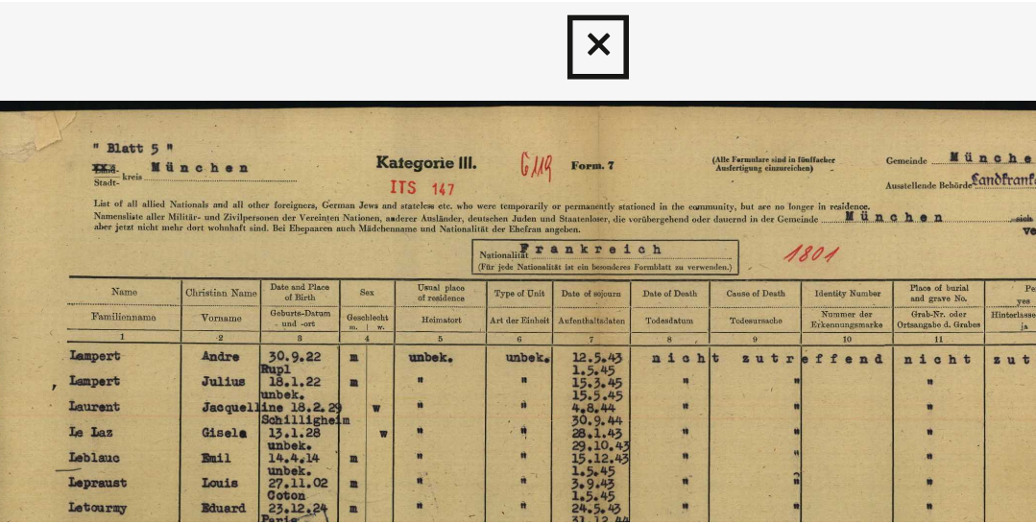
scroll to position [0, 0]
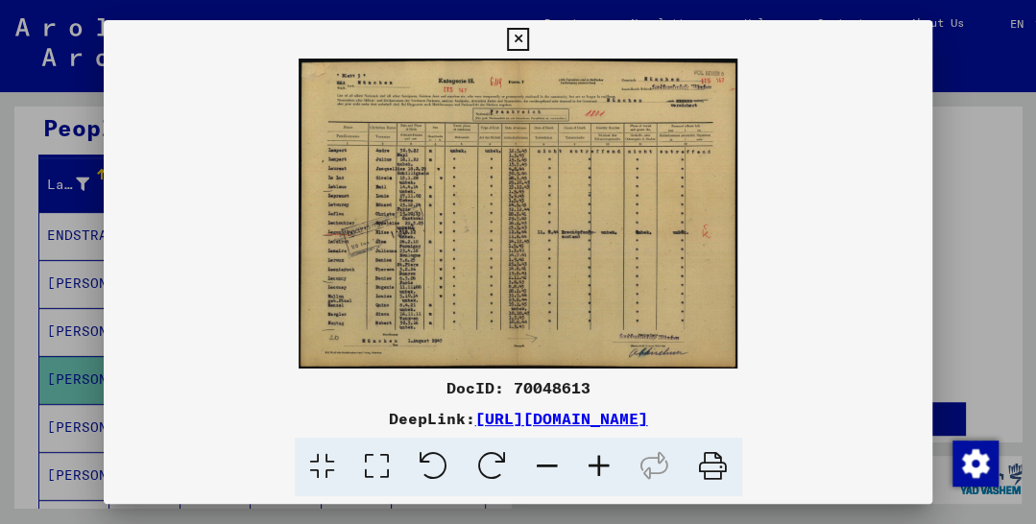
click at [529, 36] on icon at bounding box center [518, 39] width 22 height 23
